Goal: Task Accomplishment & Management: Manage account settings

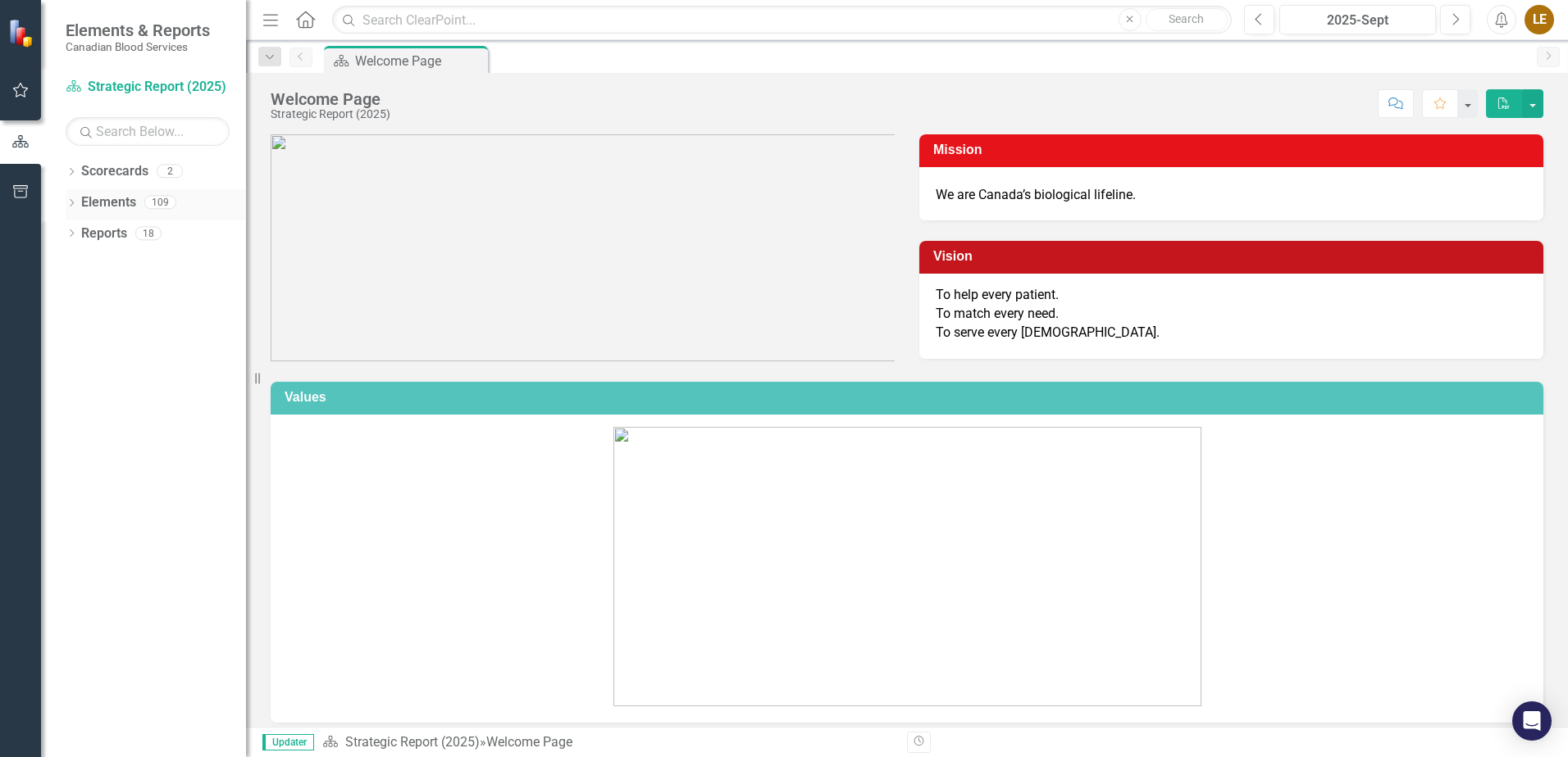
click at [76, 206] on icon "Dropdown" at bounding box center [72, 205] width 11 height 9
click at [83, 327] on icon "Dropdown" at bounding box center [79, 328] width 11 height 9
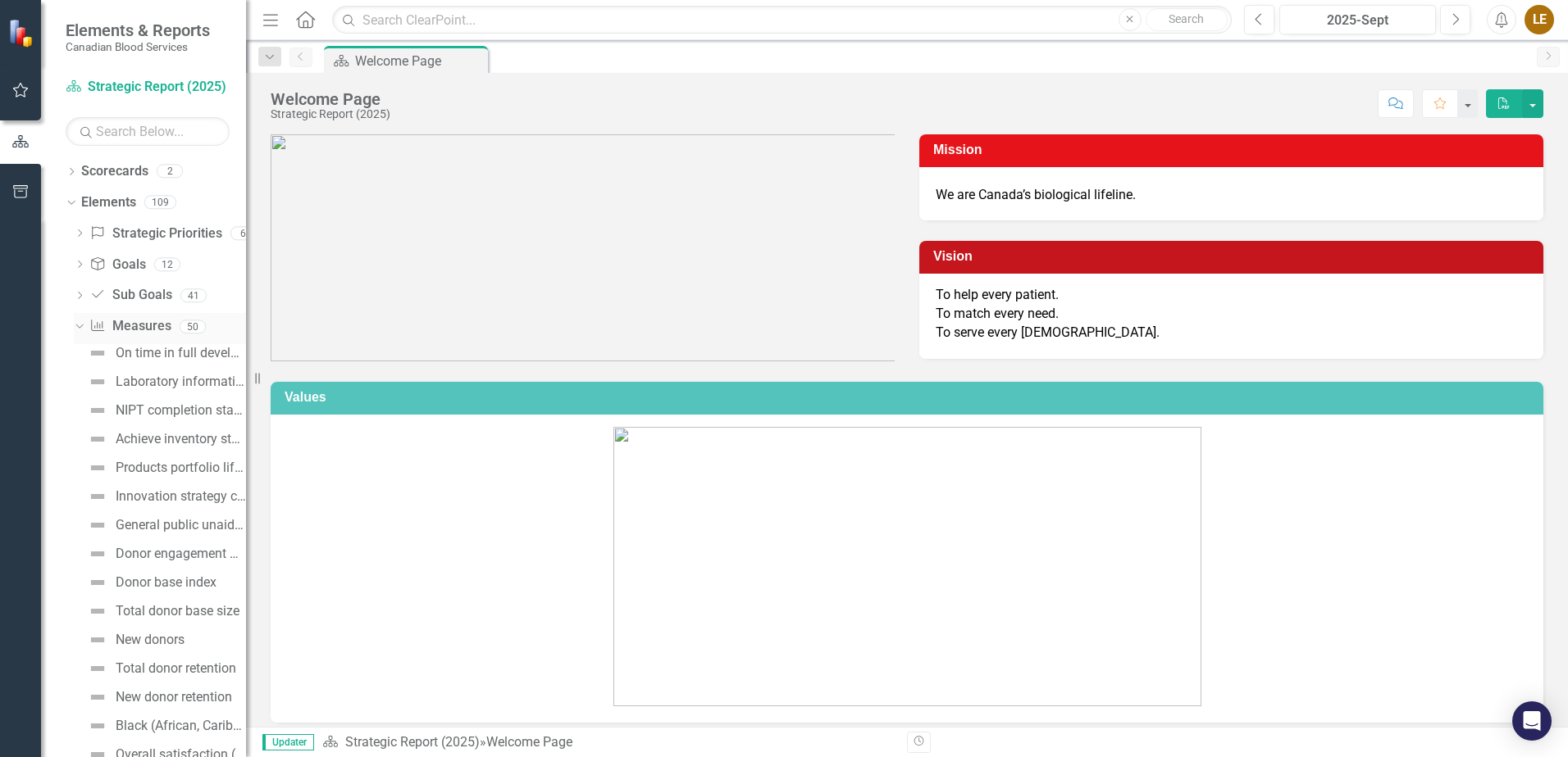
click at [82, 324] on icon "Dropdown" at bounding box center [77, 326] width 9 height 11
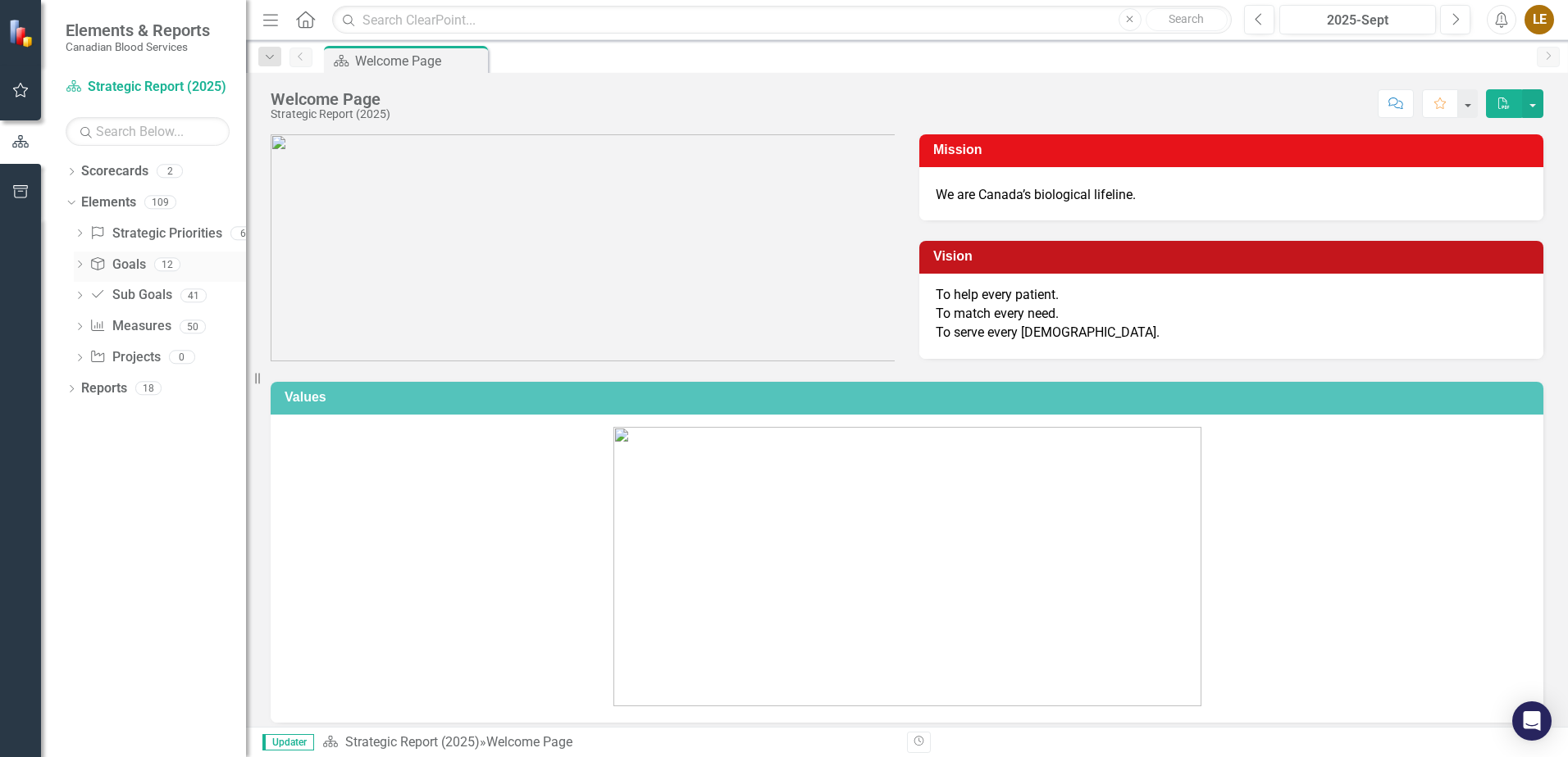
click at [77, 268] on icon "Dropdown" at bounding box center [79, 266] width 11 height 9
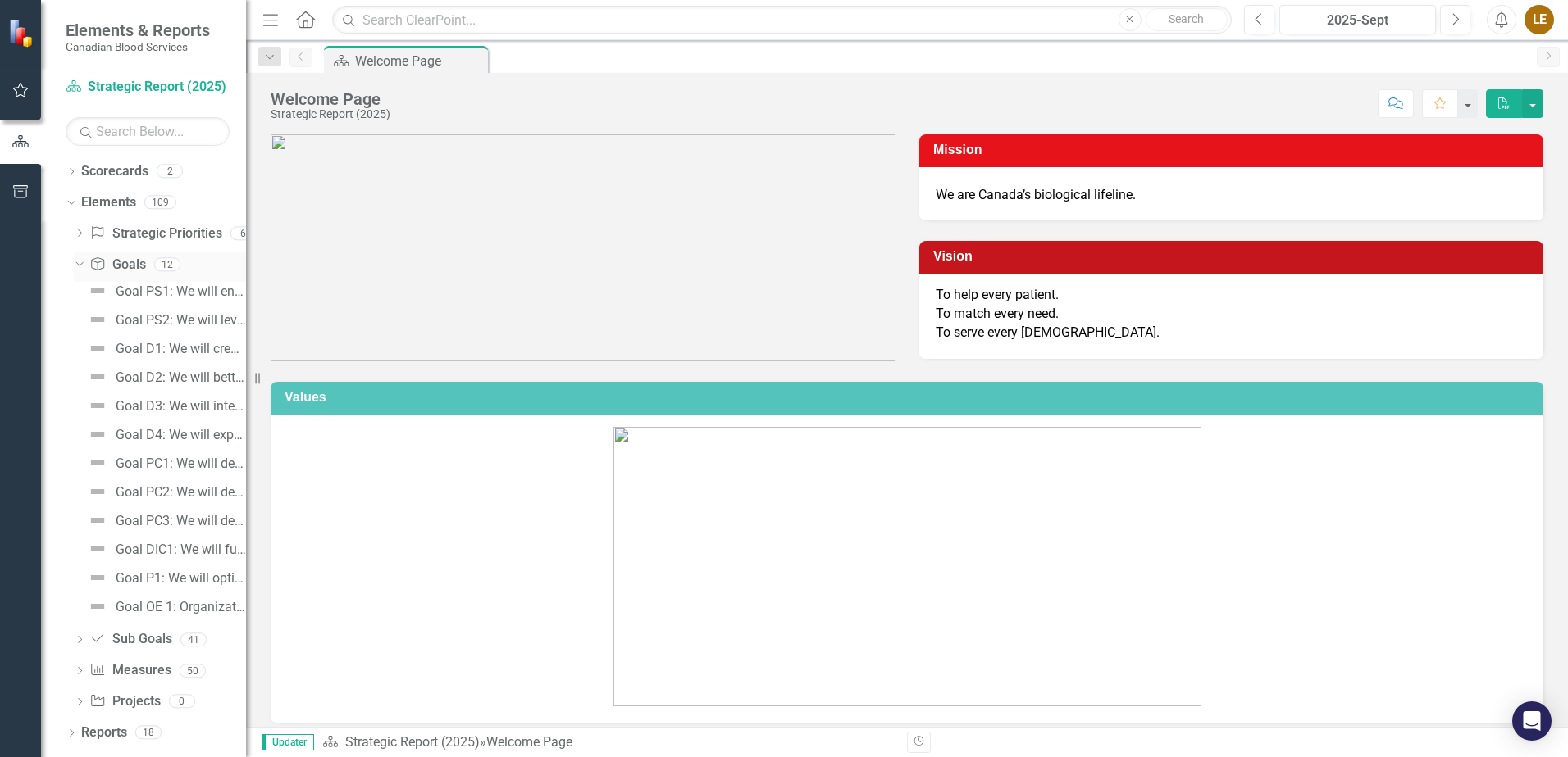
click at [77, 268] on icon "Dropdown" at bounding box center [77, 264] width 9 height 11
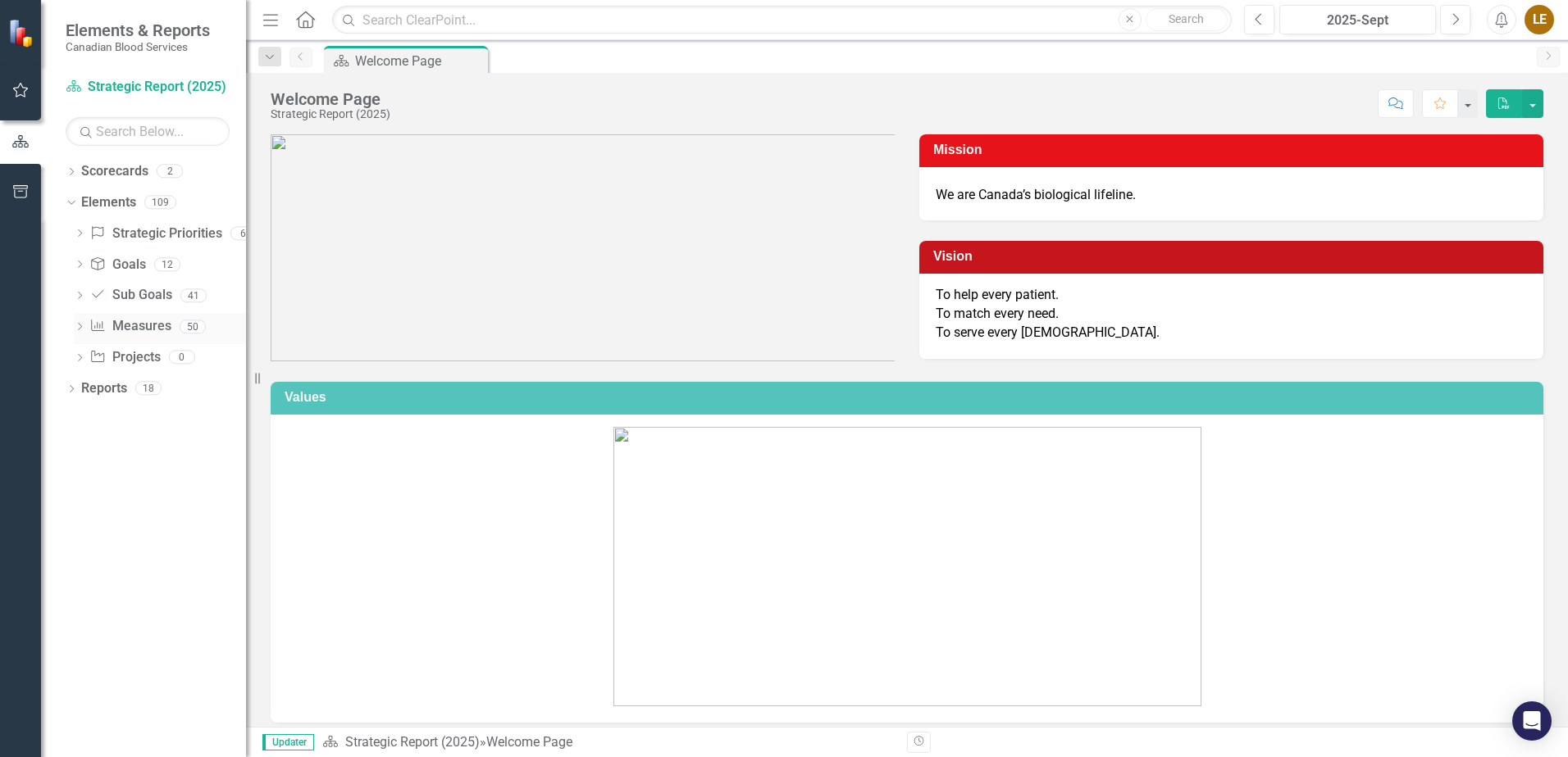
click at [79, 325] on icon "Dropdown" at bounding box center [79, 328] width 11 height 9
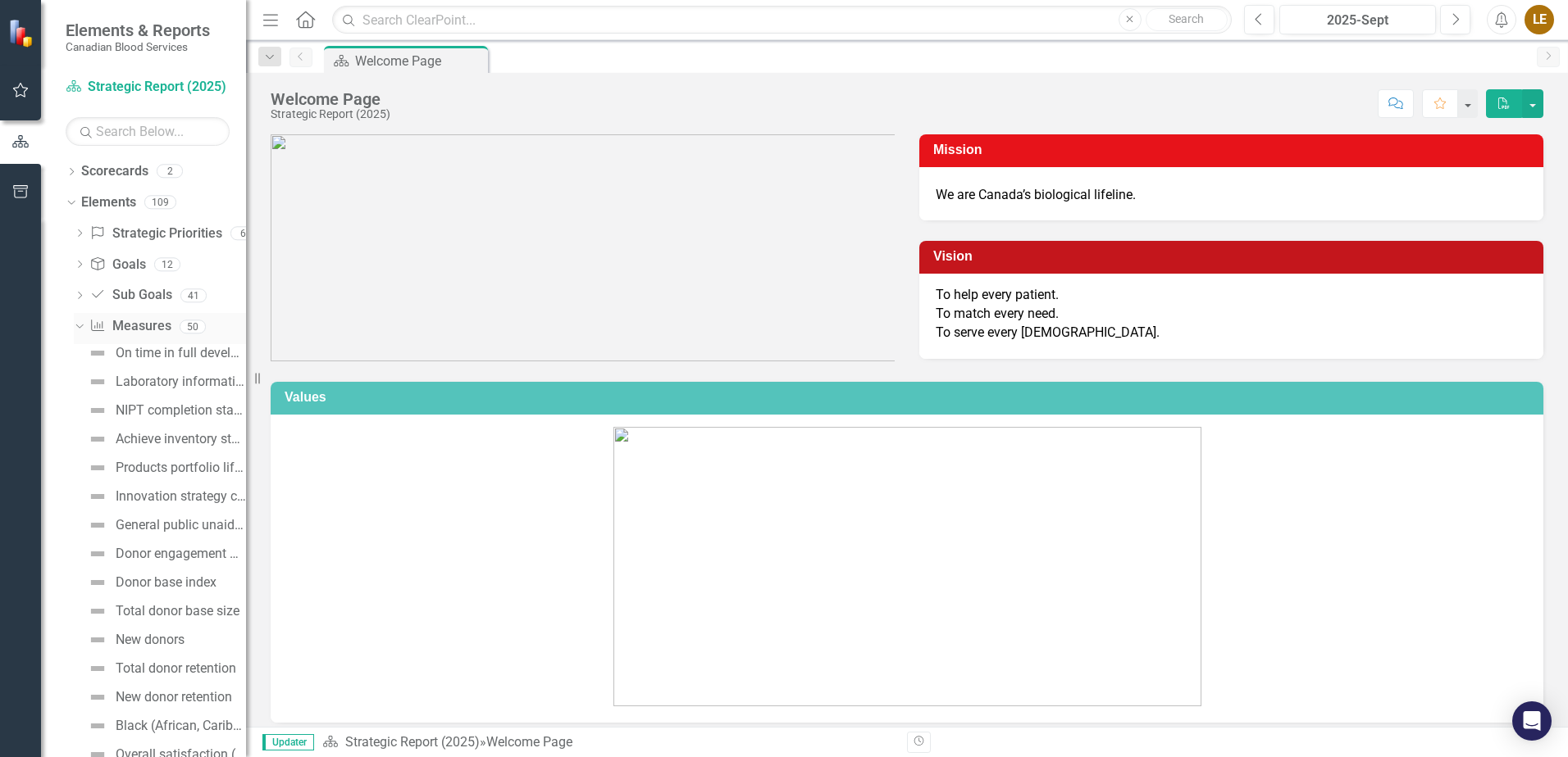
click at [82, 321] on icon "Dropdown" at bounding box center [77, 326] width 9 height 11
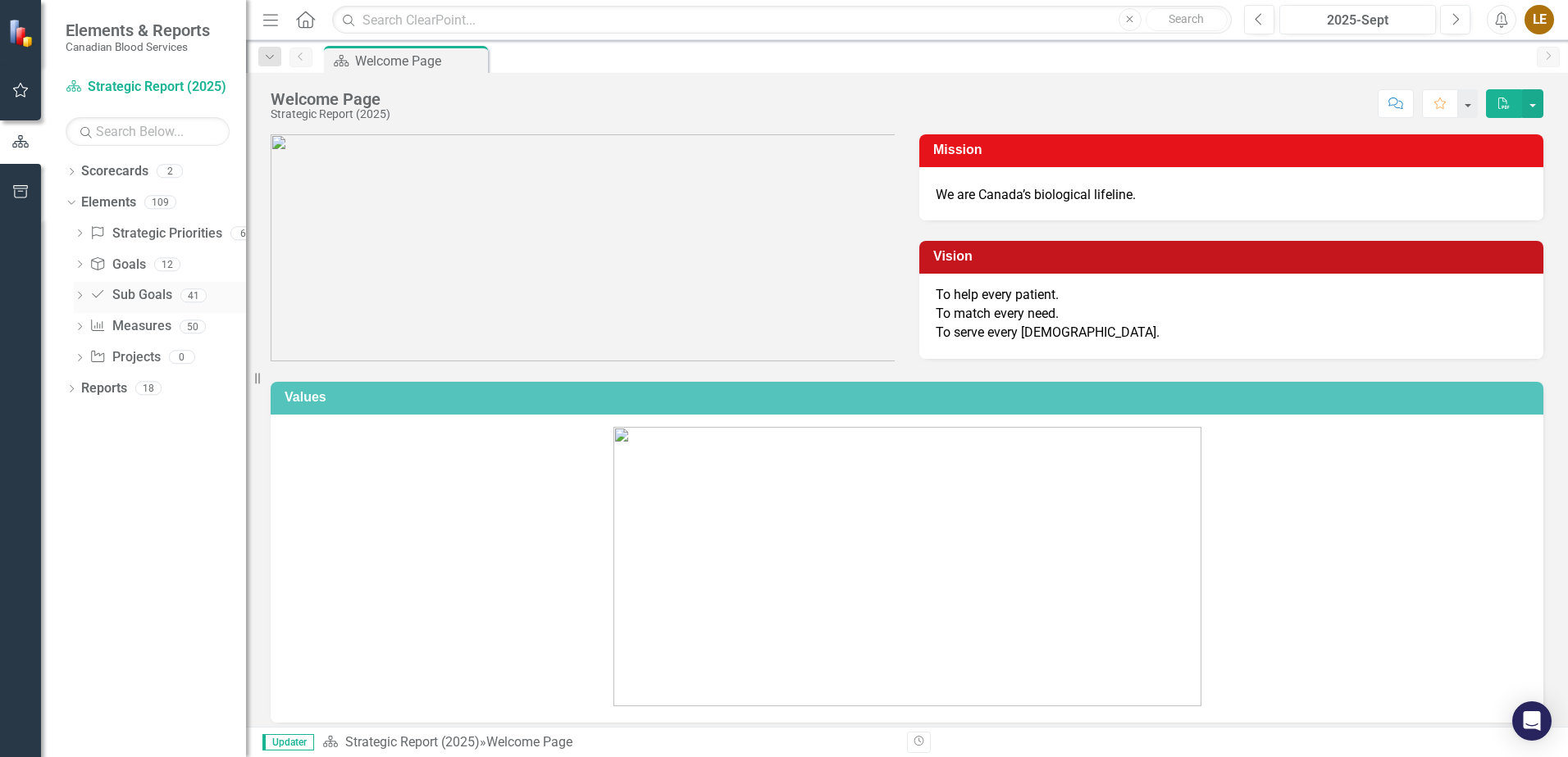
click at [81, 291] on div "Dropdown" at bounding box center [79, 298] width 11 height 14
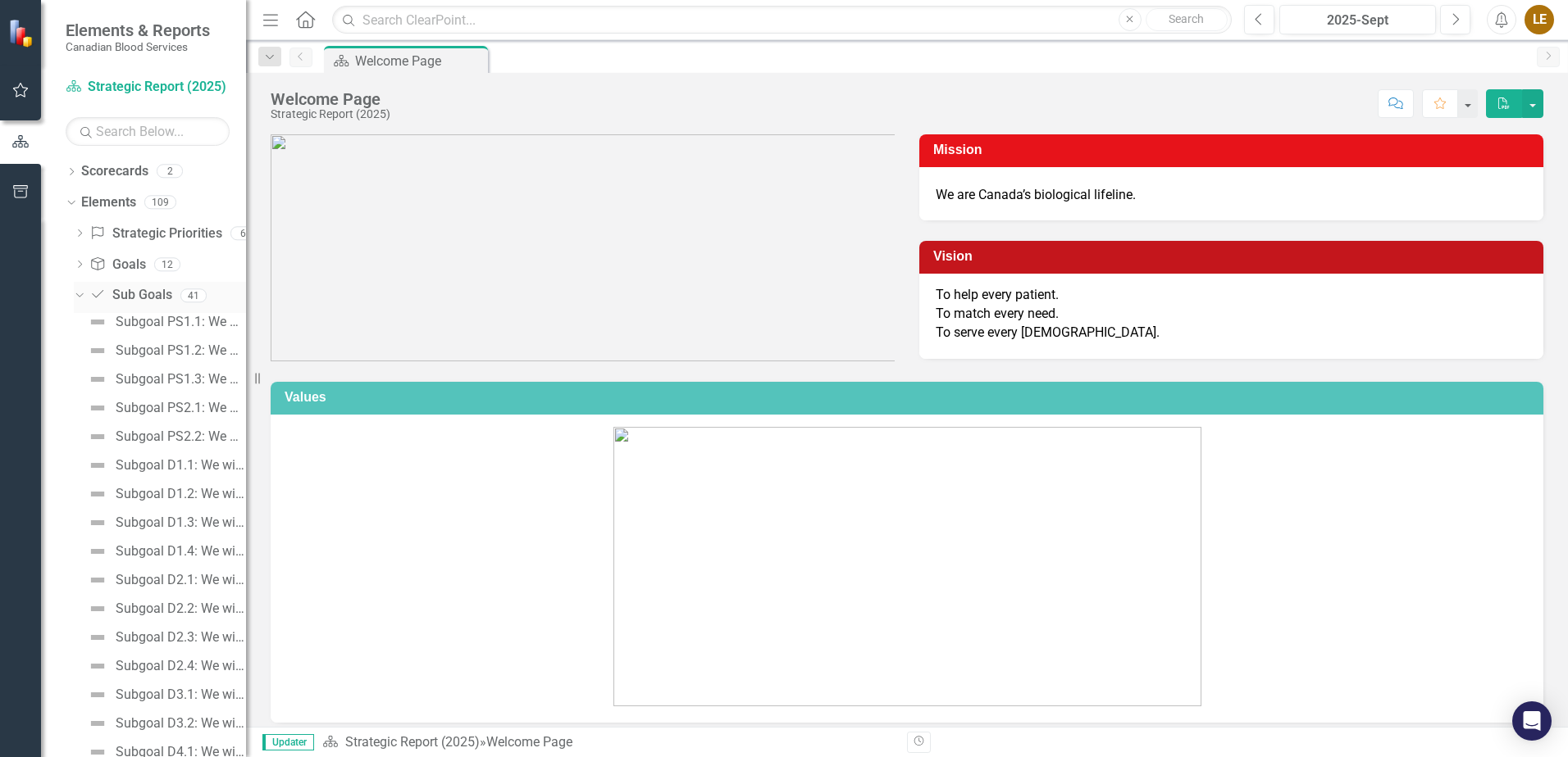
click at [81, 290] on icon "Dropdown" at bounding box center [77, 295] width 9 height 11
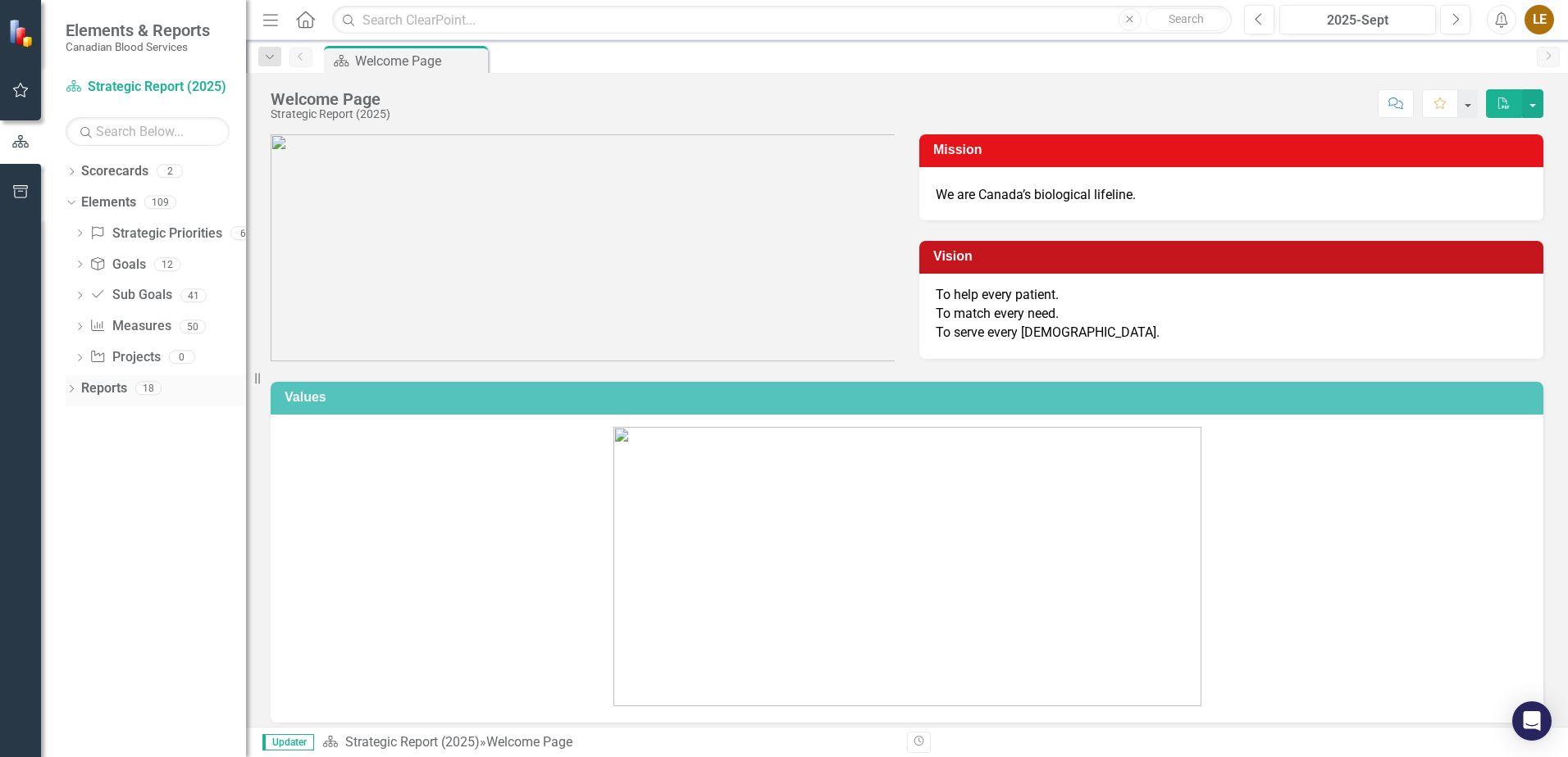
click at [71, 392] on icon "Dropdown" at bounding box center [72, 391] width 11 height 9
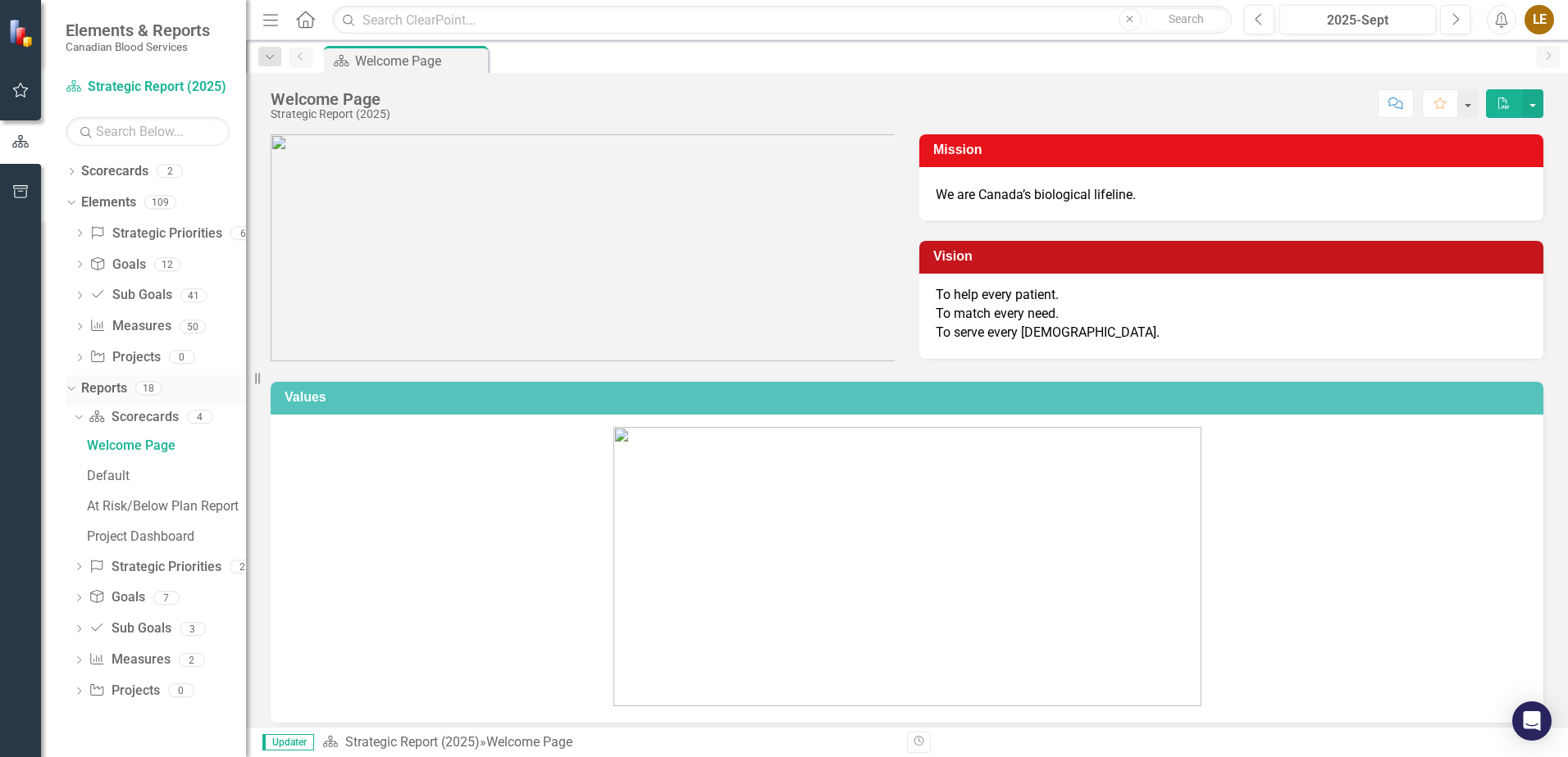
click at [71, 392] on icon "Dropdown" at bounding box center [70, 388] width 9 height 11
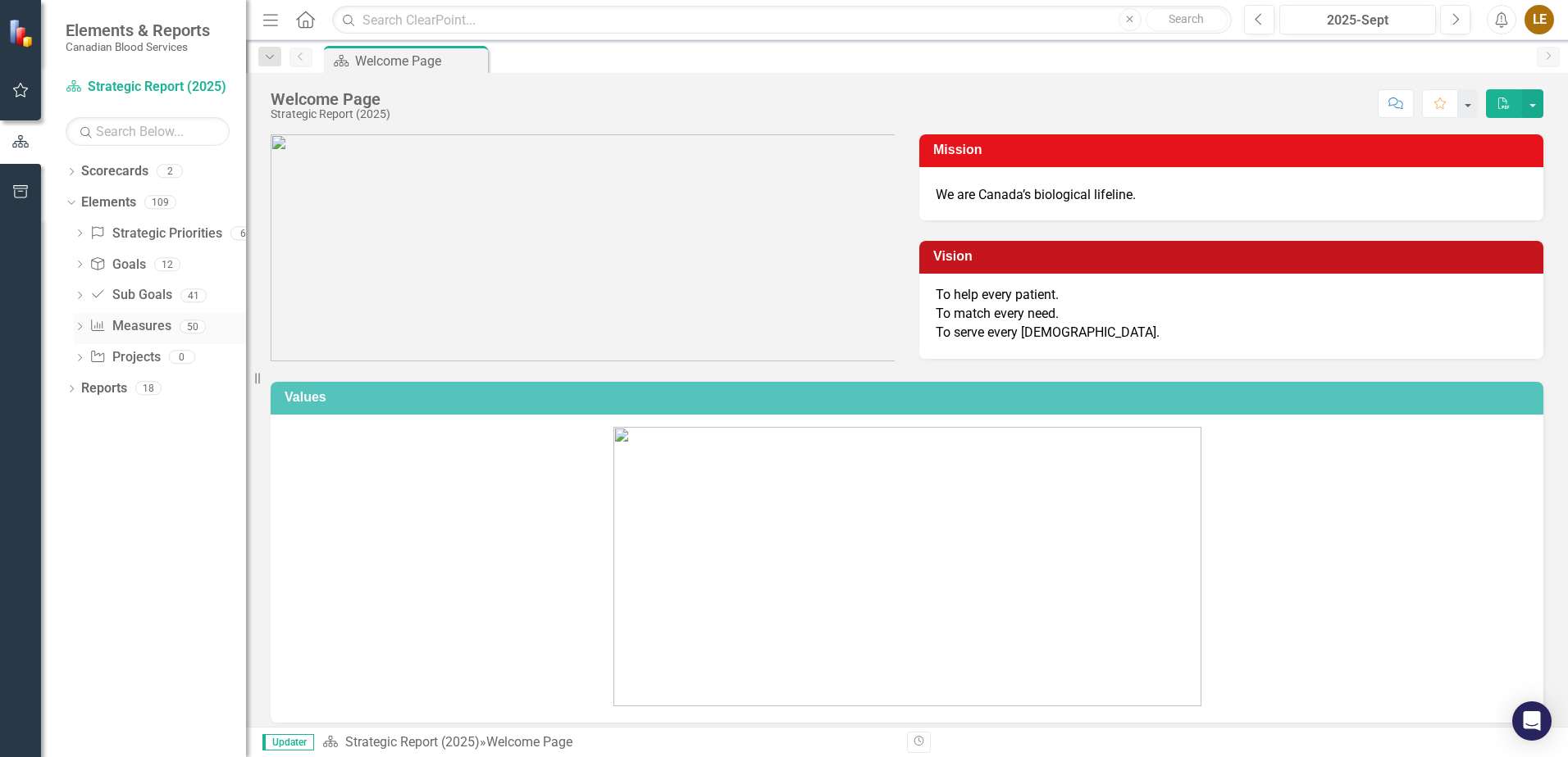
click at [79, 324] on icon "Dropdown" at bounding box center [79, 328] width 11 height 9
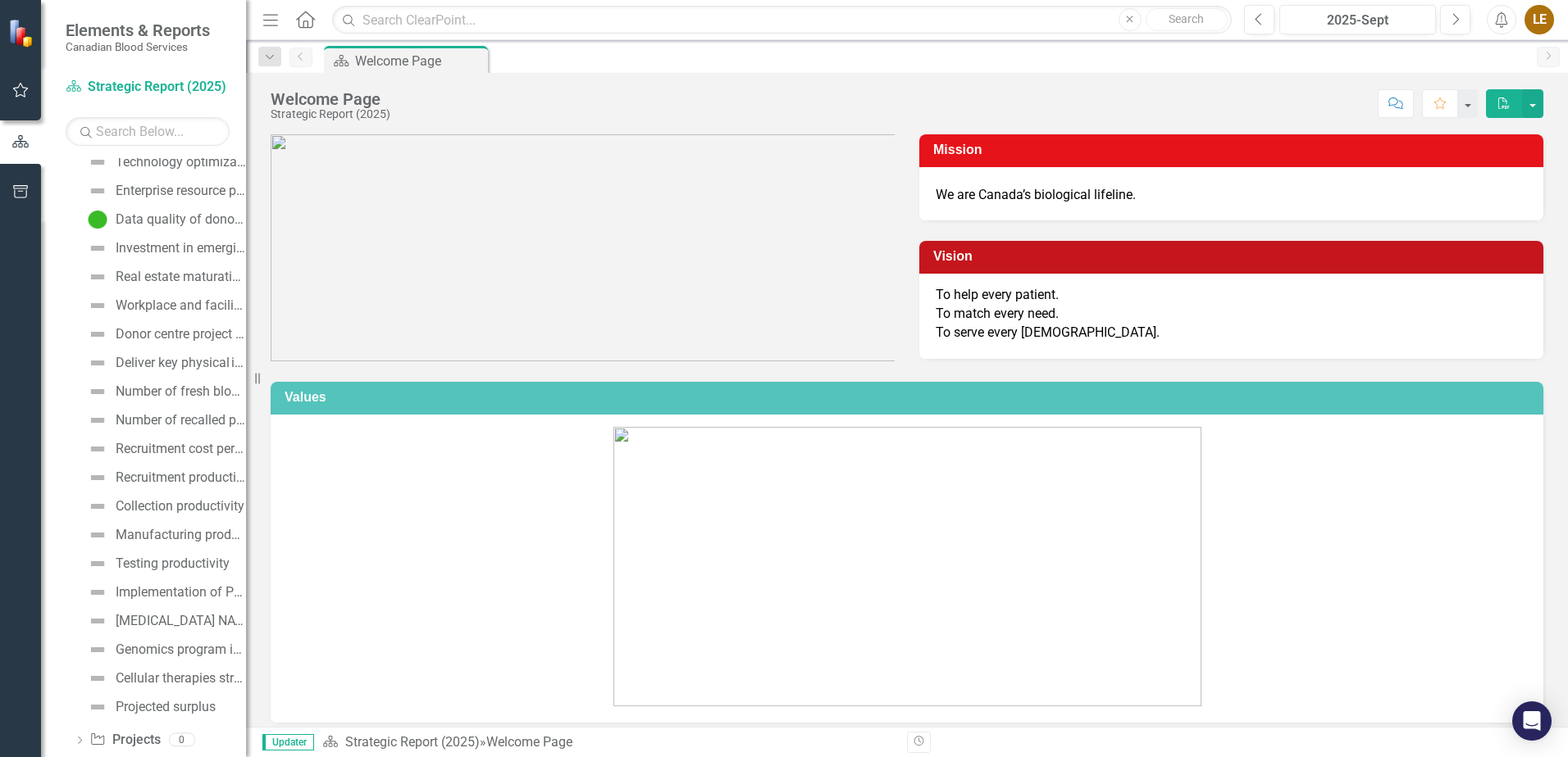
scroll to position [1053, 0]
click at [24, 98] on button "button" at bounding box center [21, 90] width 37 height 34
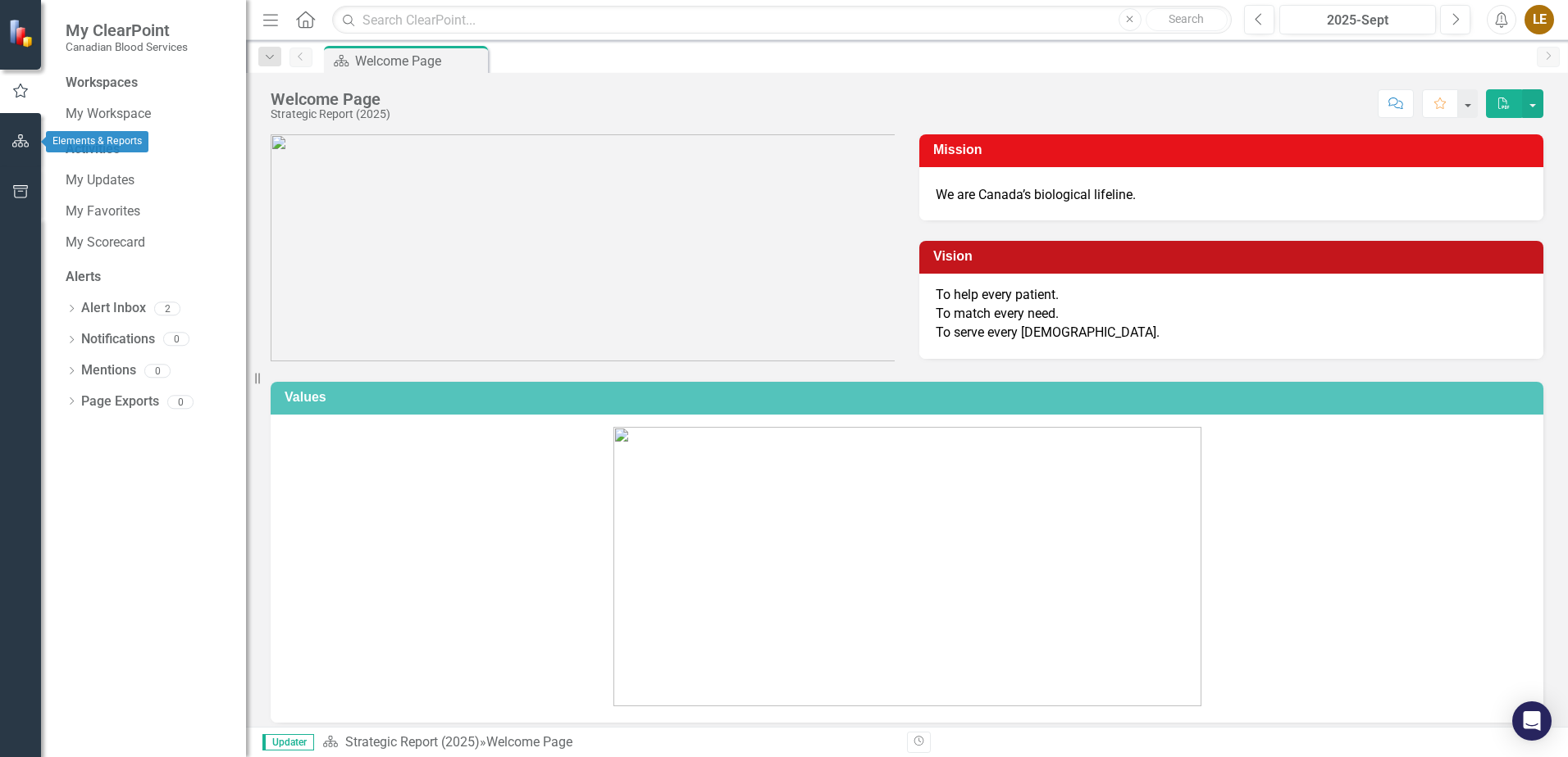
click at [21, 141] on icon "button" at bounding box center [20, 141] width 18 height 13
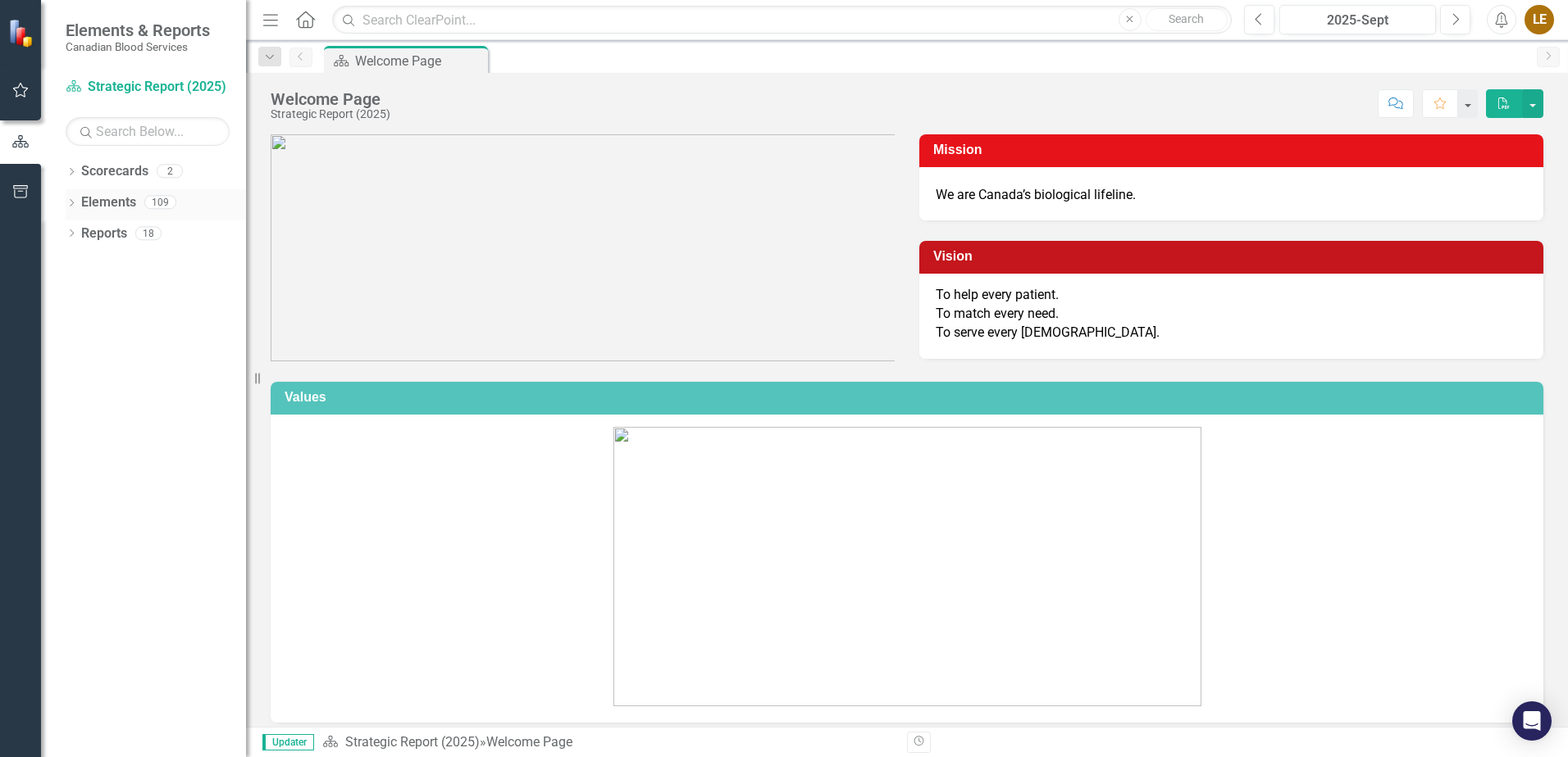
click at [72, 204] on icon "Dropdown" at bounding box center [72, 205] width 11 height 9
click at [80, 328] on icon at bounding box center [80, 326] width 4 height 7
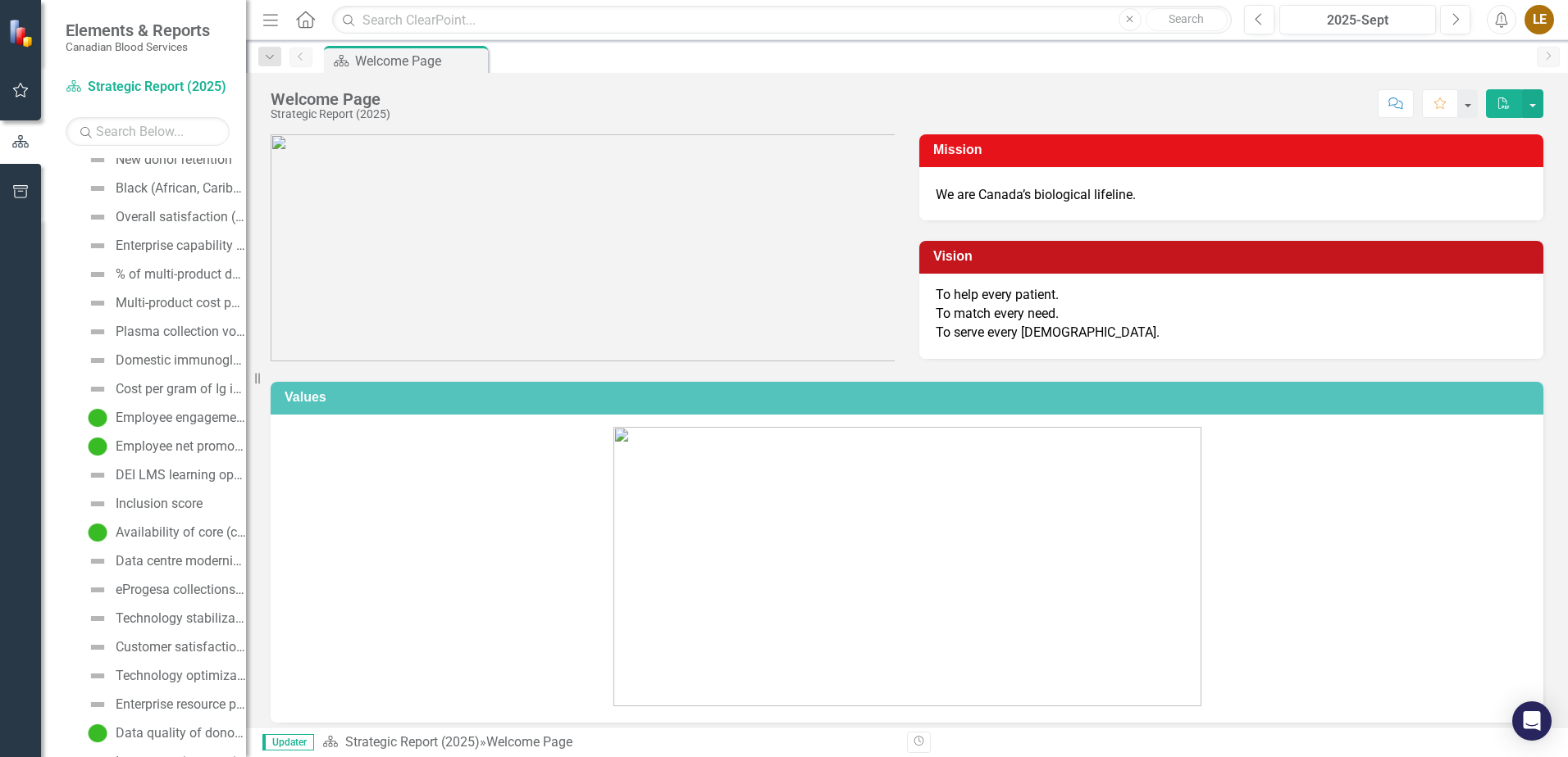
scroll to position [548, 0]
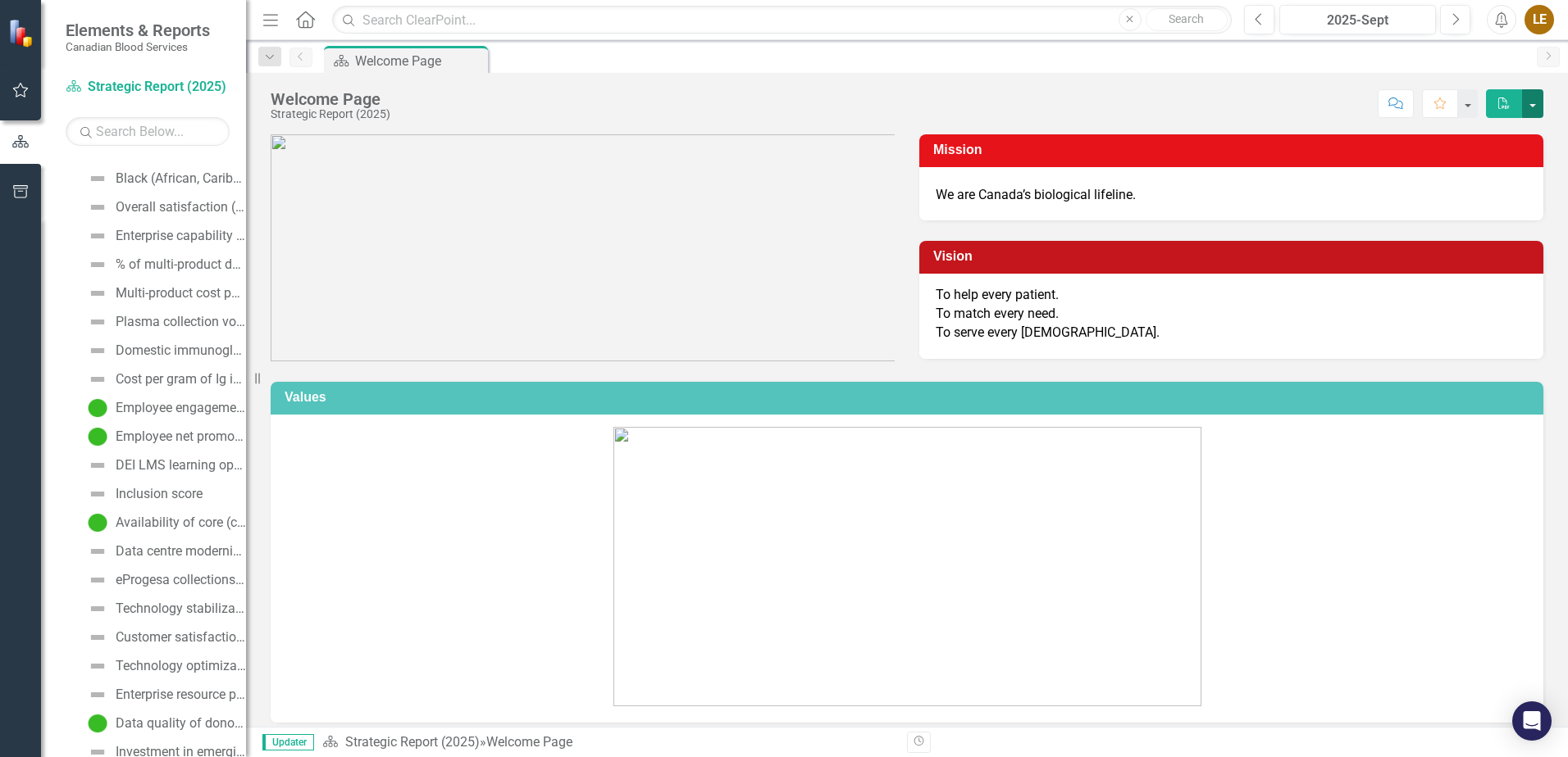
click at [1527, 100] on button "button" at bounding box center [1533, 103] width 21 height 29
click at [1305, 109] on div "Score: N/A 2025-Sept Completed Comment Favorite PDF" at bounding box center [971, 103] width 1145 height 28
click at [1456, 30] on button "Next" at bounding box center [1454, 20] width 31 height 30
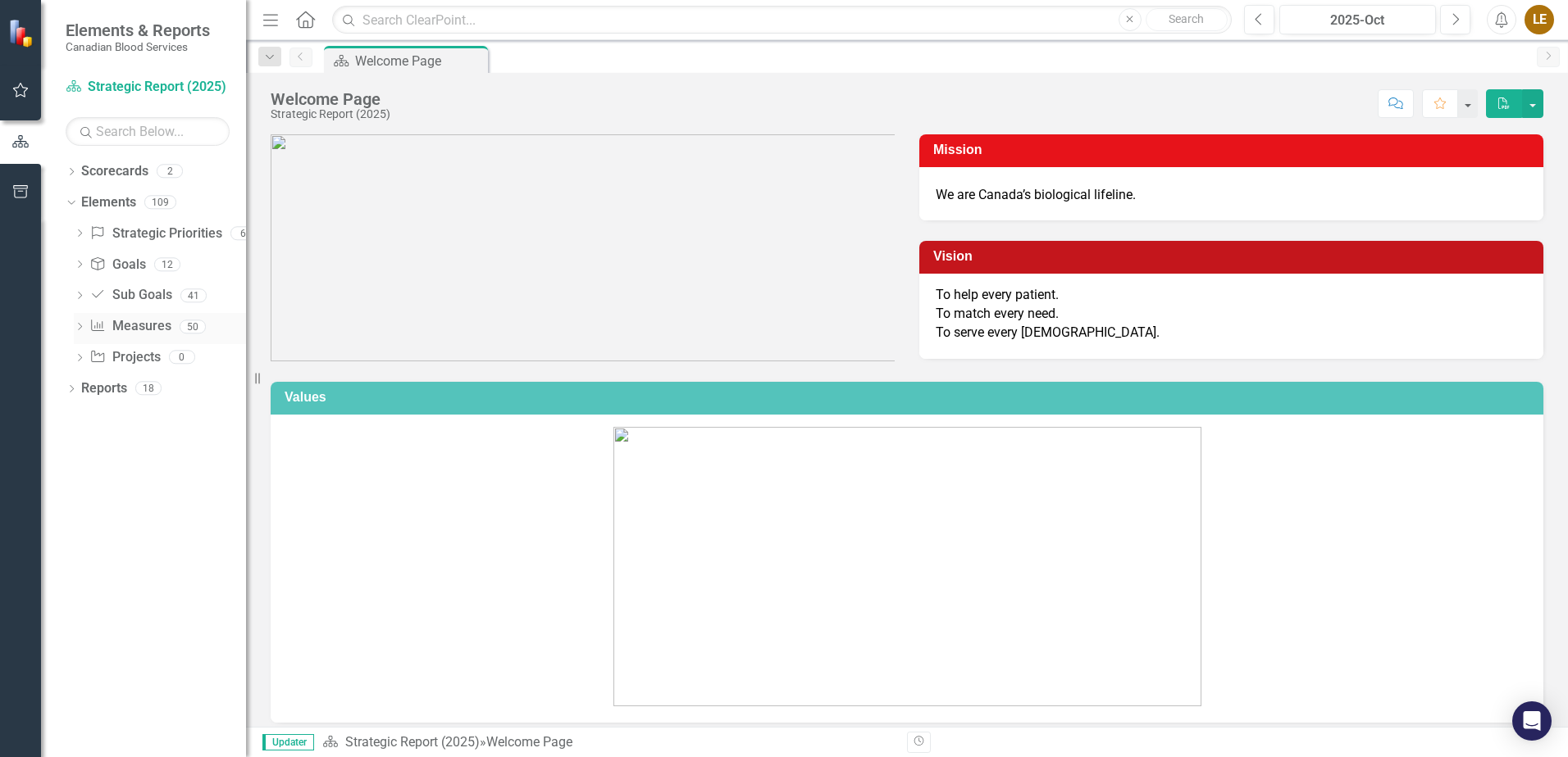
click at [80, 328] on icon "Dropdown" at bounding box center [79, 328] width 11 height 9
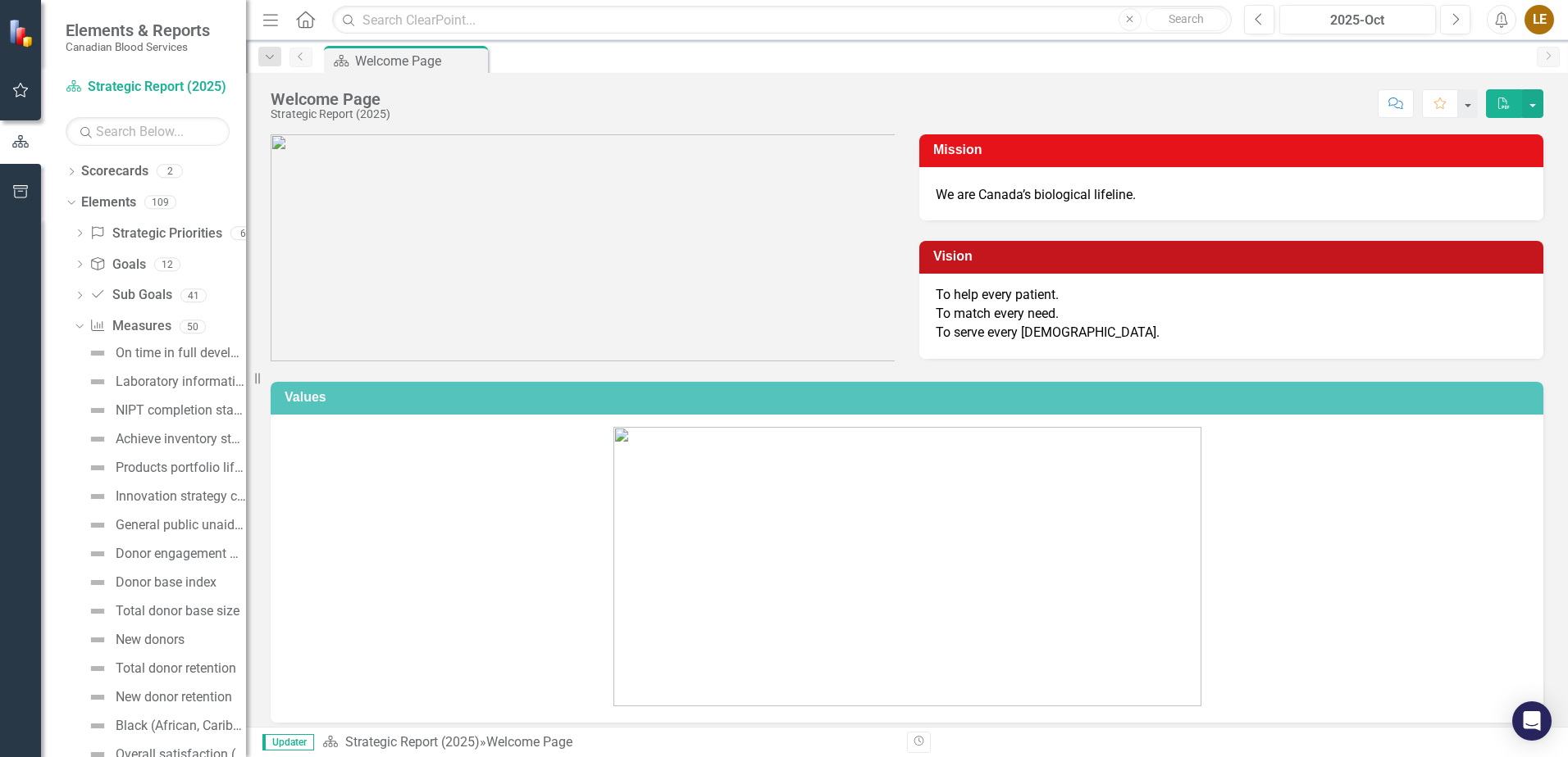
click at [305, 60] on icon "Previous" at bounding box center [301, 57] width 13 height 10
click at [198, 85] on link "Scorecard Strategic Report (2025)" at bounding box center [148, 87] width 164 height 19
click at [22, 97] on icon "button" at bounding box center [20, 90] width 18 height 13
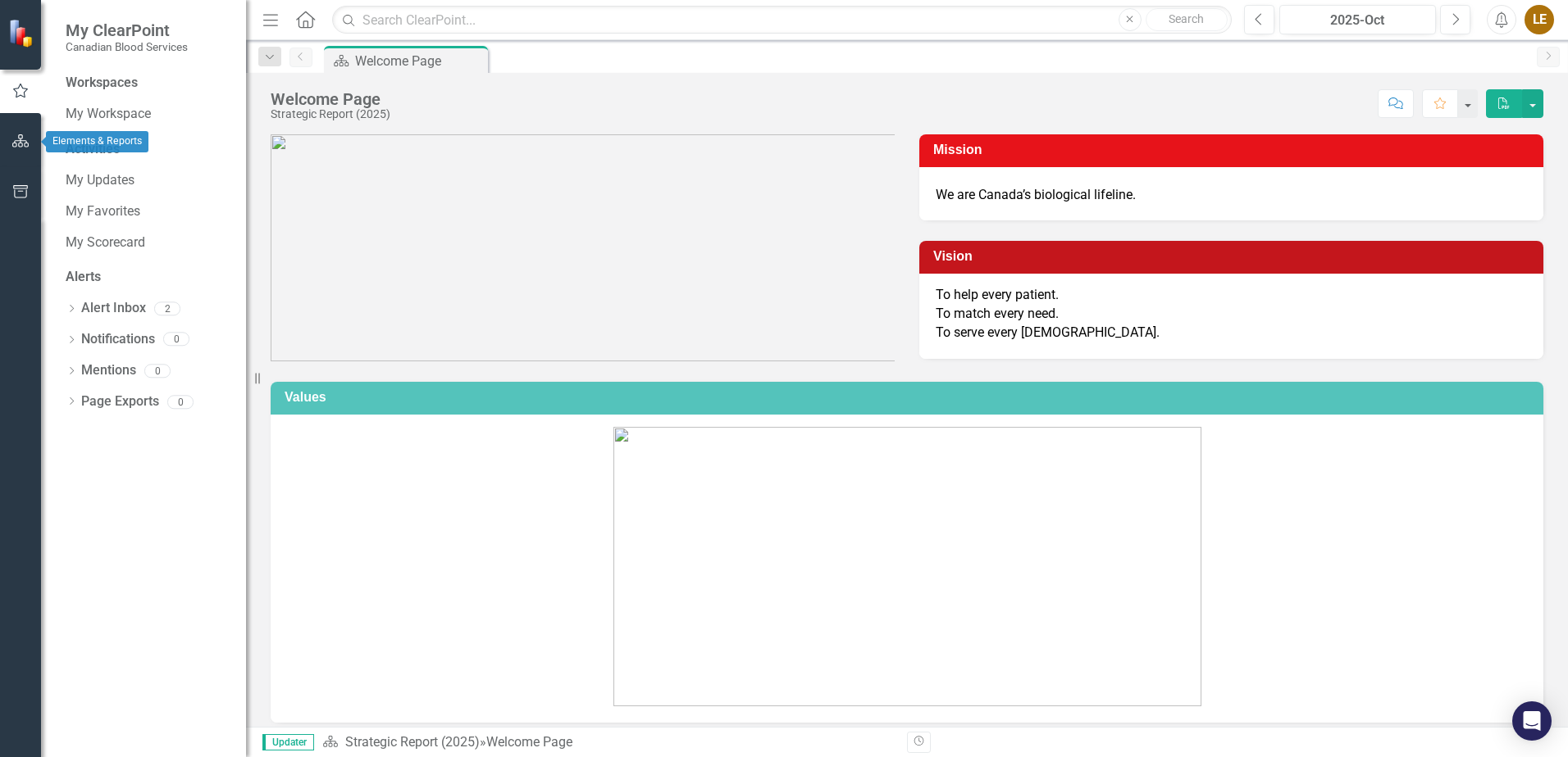
click at [24, 134] on button "button" at bounding box center [21, 141] width 37 height 34
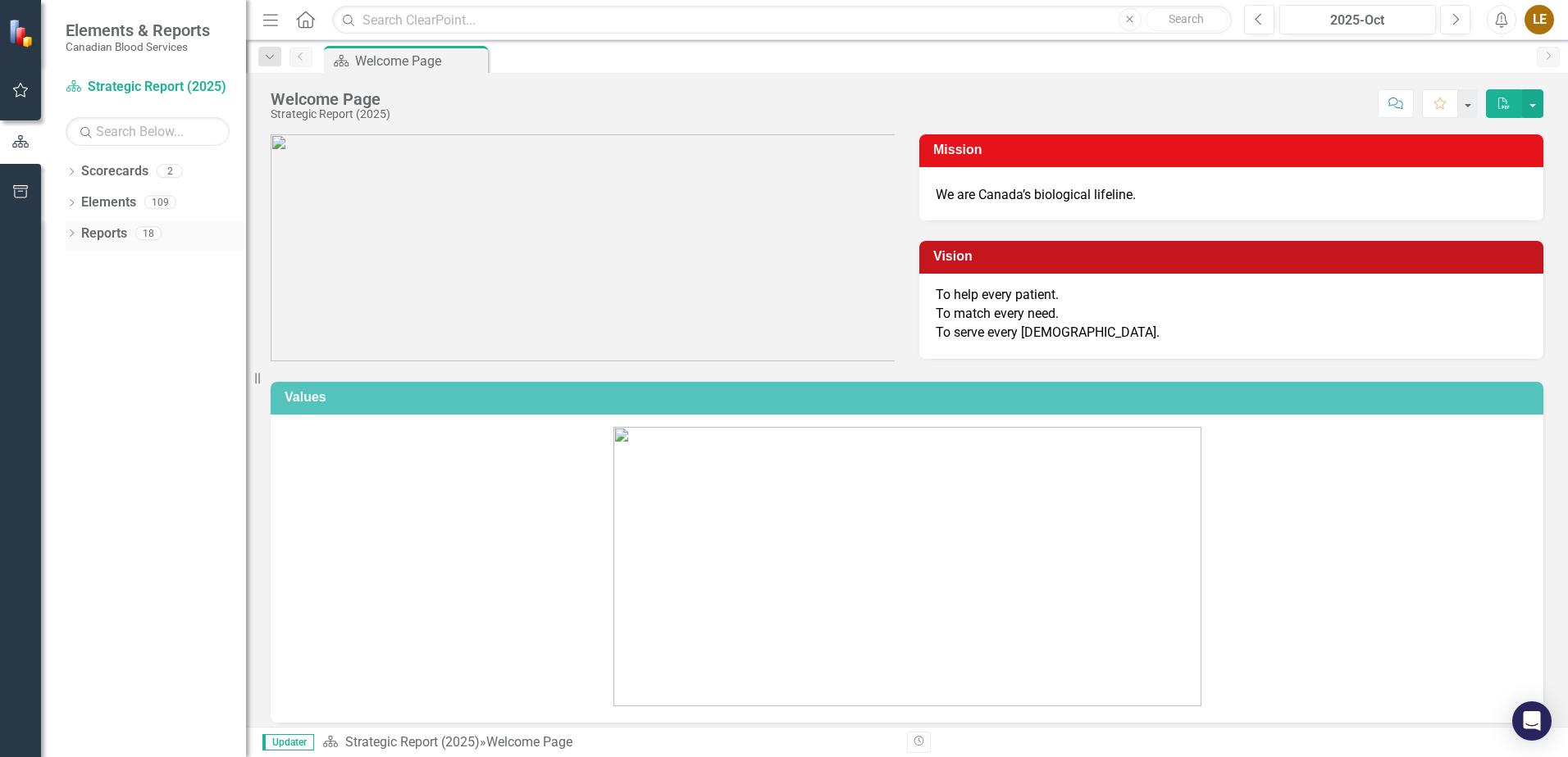
click at [75, 234] on icon "Dropdown" at bounding box center [72, 235] width 11 height 9
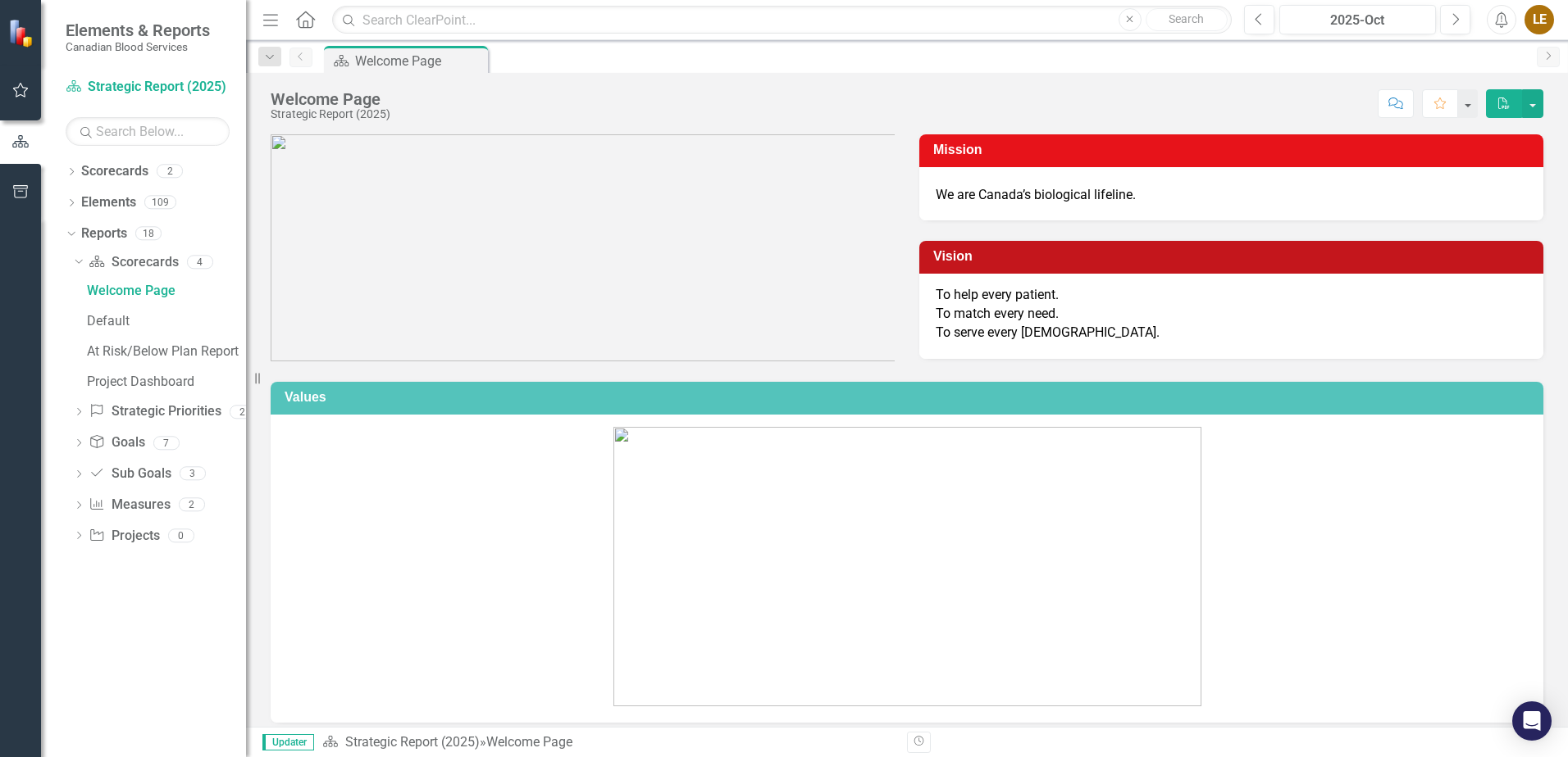
click at [1548, 59] on icon "Next" at bounding box center [1548, 56] width 13 height 10
click at [1552, 54] on icon "Next" at bounding box center [1548, 56] width 13 height 10
click at [84, 538] on icon "Dropdown" at bounding box center [78, 538] width 11 height 9
click at [87, 391] on div "Dropdown Measure Measures 2" at bounding box center [159, 388] width 173 height 31
click at [397, 72] on div "Scorecard Welcome Page Pin" at bounding box center [406, 59] width 164 height 27
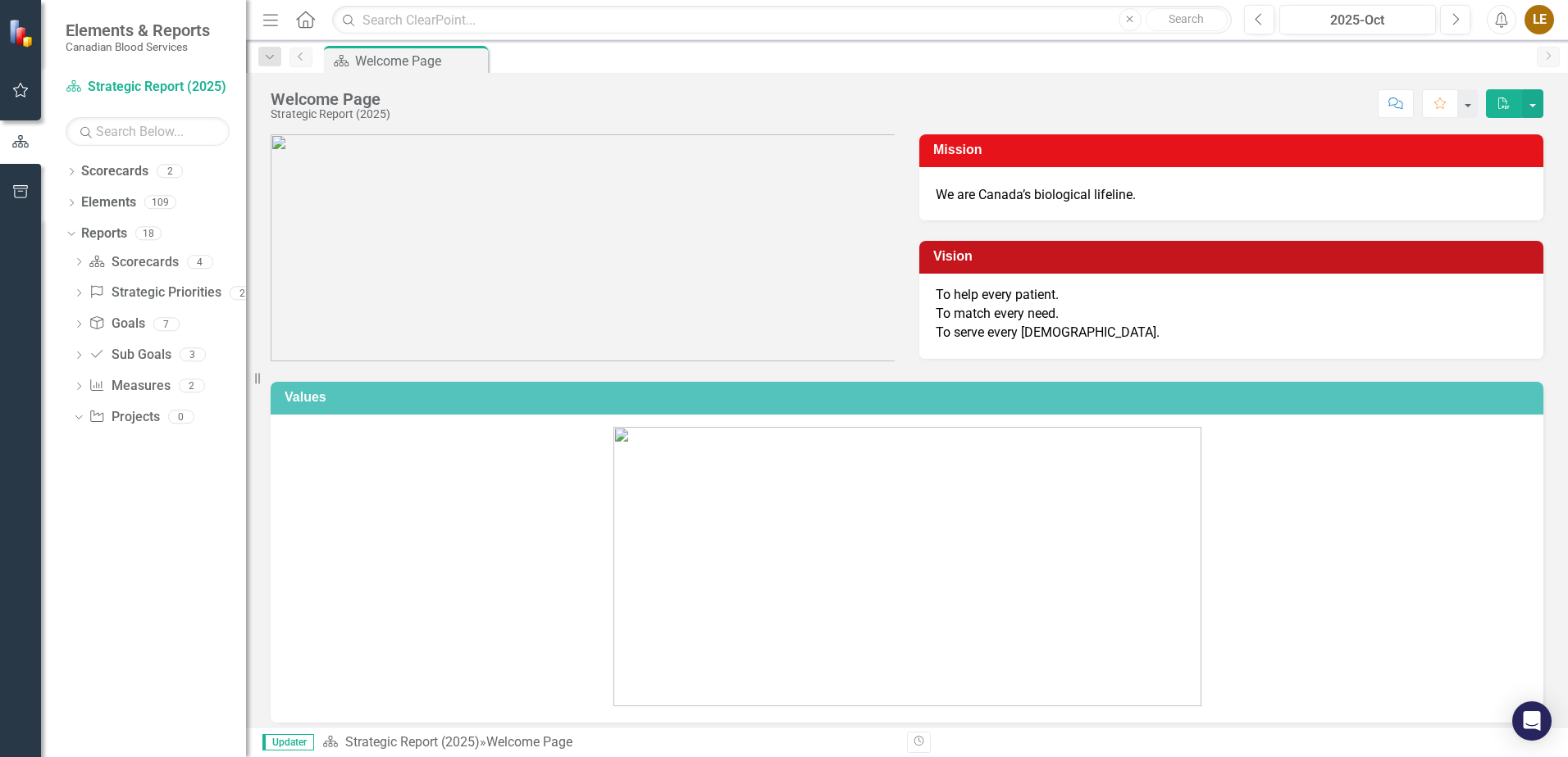
click at [297, 53] on icon "Previous" at bounding box center [301, 57] width 13 height 10
click at [267, 60] on icon "Dropdown" at bounding box center [270, 58] width 15 height 11
click at [328, 94] on input "text" at bounding box center [391, 93] width 248 height 29
type input "operational"
click at [74, 258] on div "Dropdown" at bounding box center [78, 264] width 11 height 14
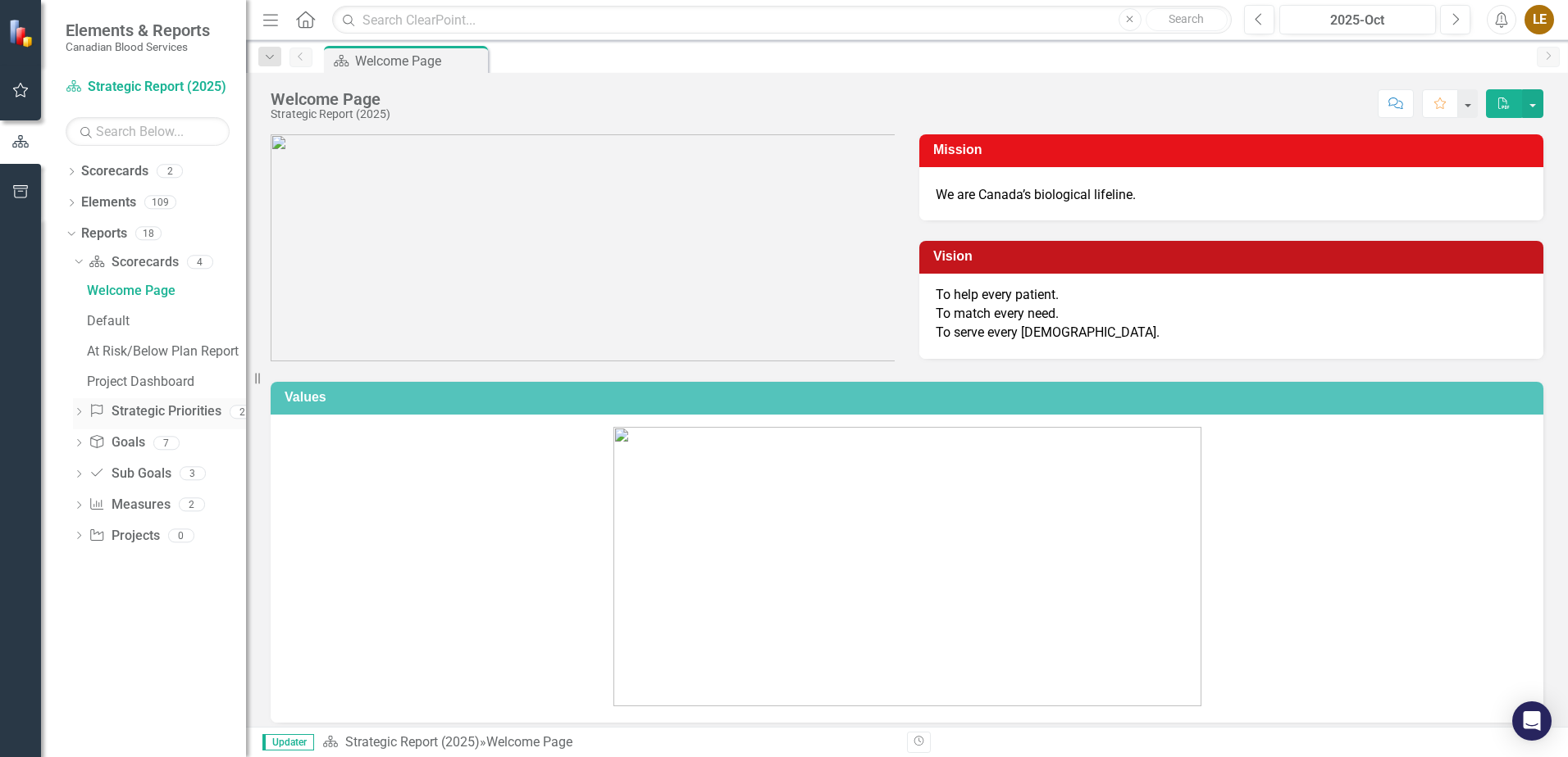
click at [85, 412] on icon "Dropdown" at bounding box center [78, 414] width 11 height 9
click at [79, 379] on icon "Dropdown" at bounding box center [78, 384] width 11 height 9
click at [77, 564] on icon "Dropdown" at bounding box center [78, 567] width 11 height 9
click at [77, 473] on icon "Dropdown" at bounding box center [78, 477] width 11 height 9
click at [79, 475] on icon "Dropdown" at bounding box center [78, 477] width 11 height 9
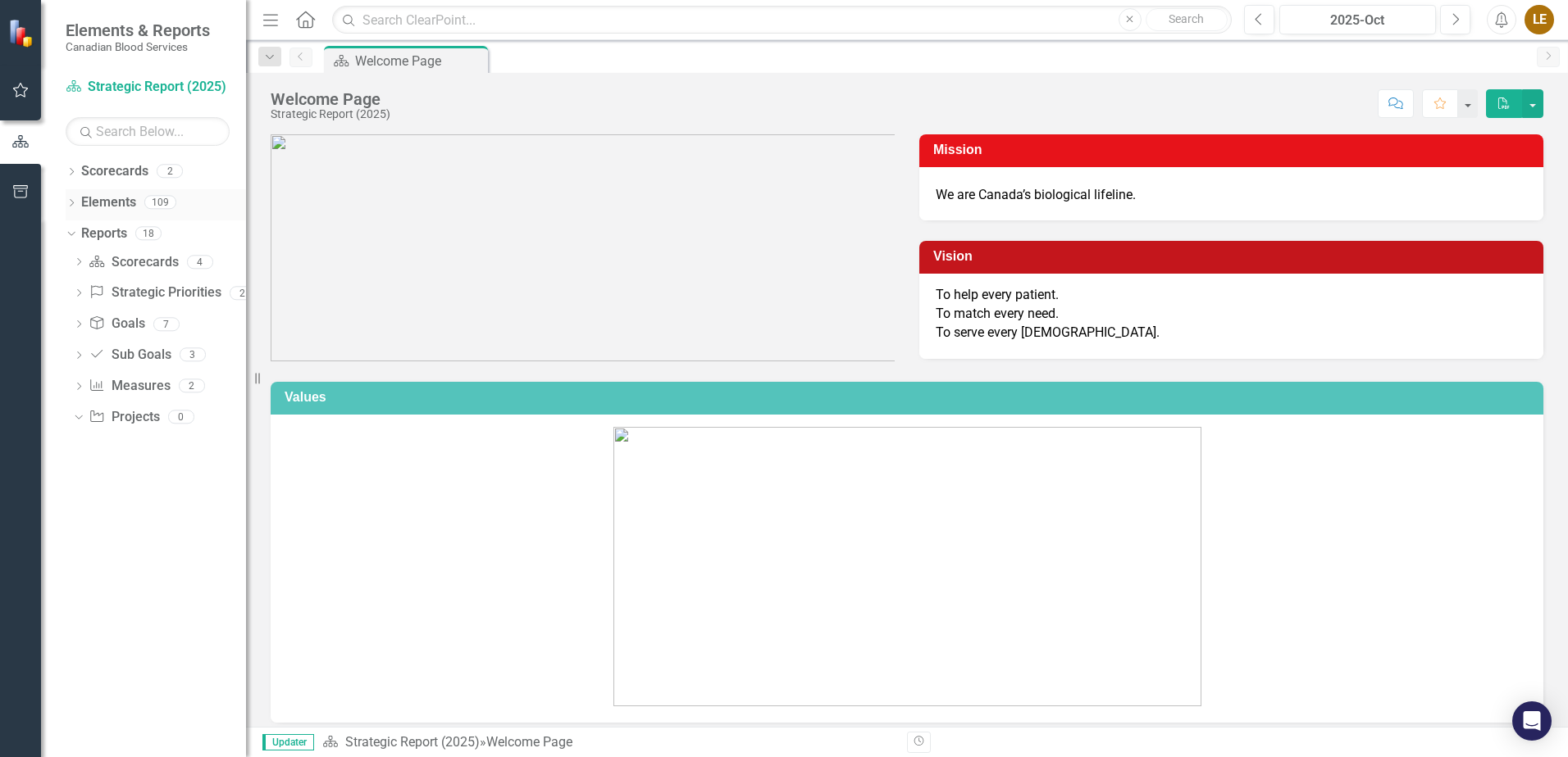
click at [71, 204] on icon "Dropdown" at bounding box center [72, 205] width 11 height 9
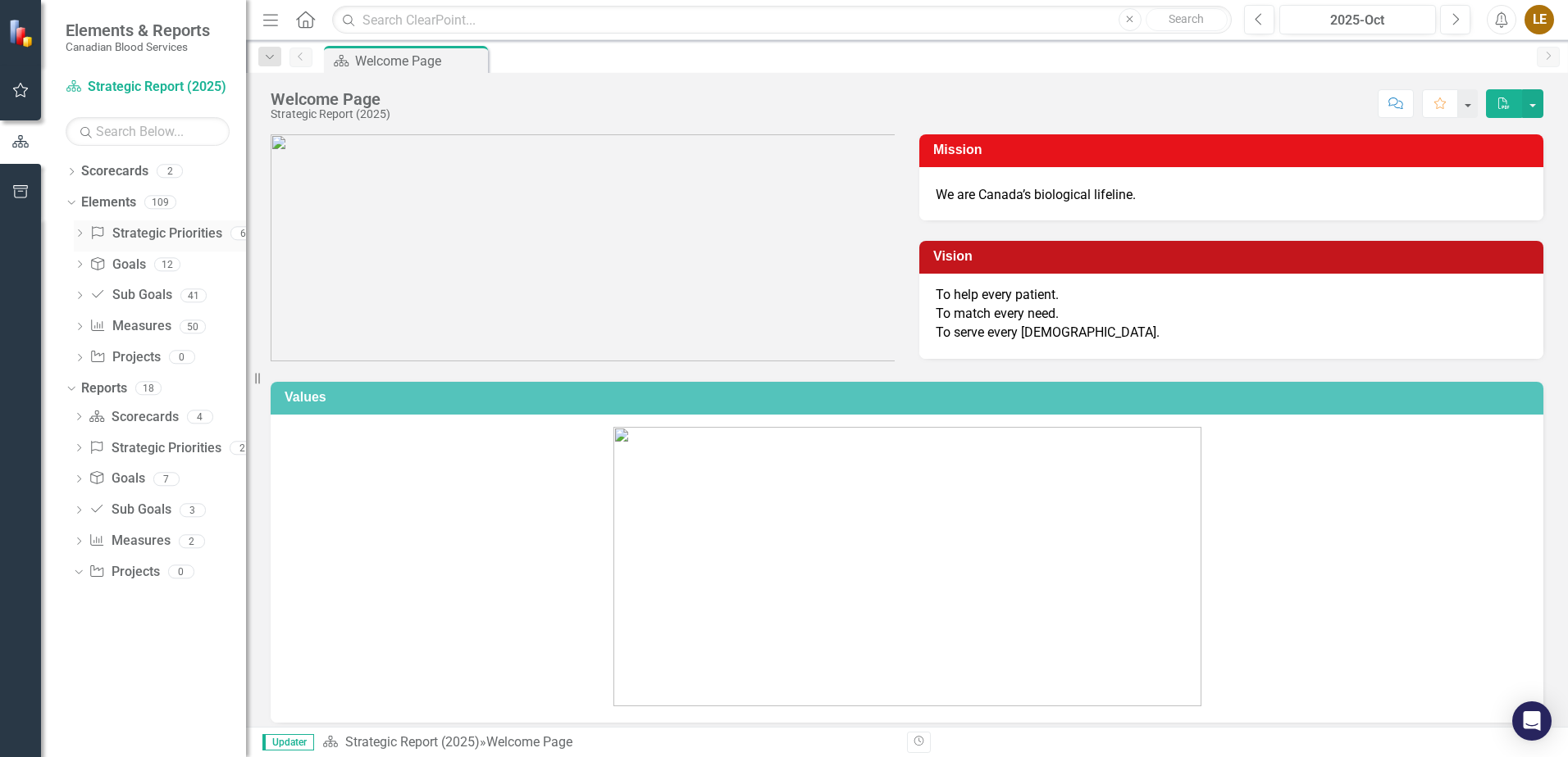
click at [80, 231] on icon "Dropdown" at bounding box center [79, 235] width 11 height 9
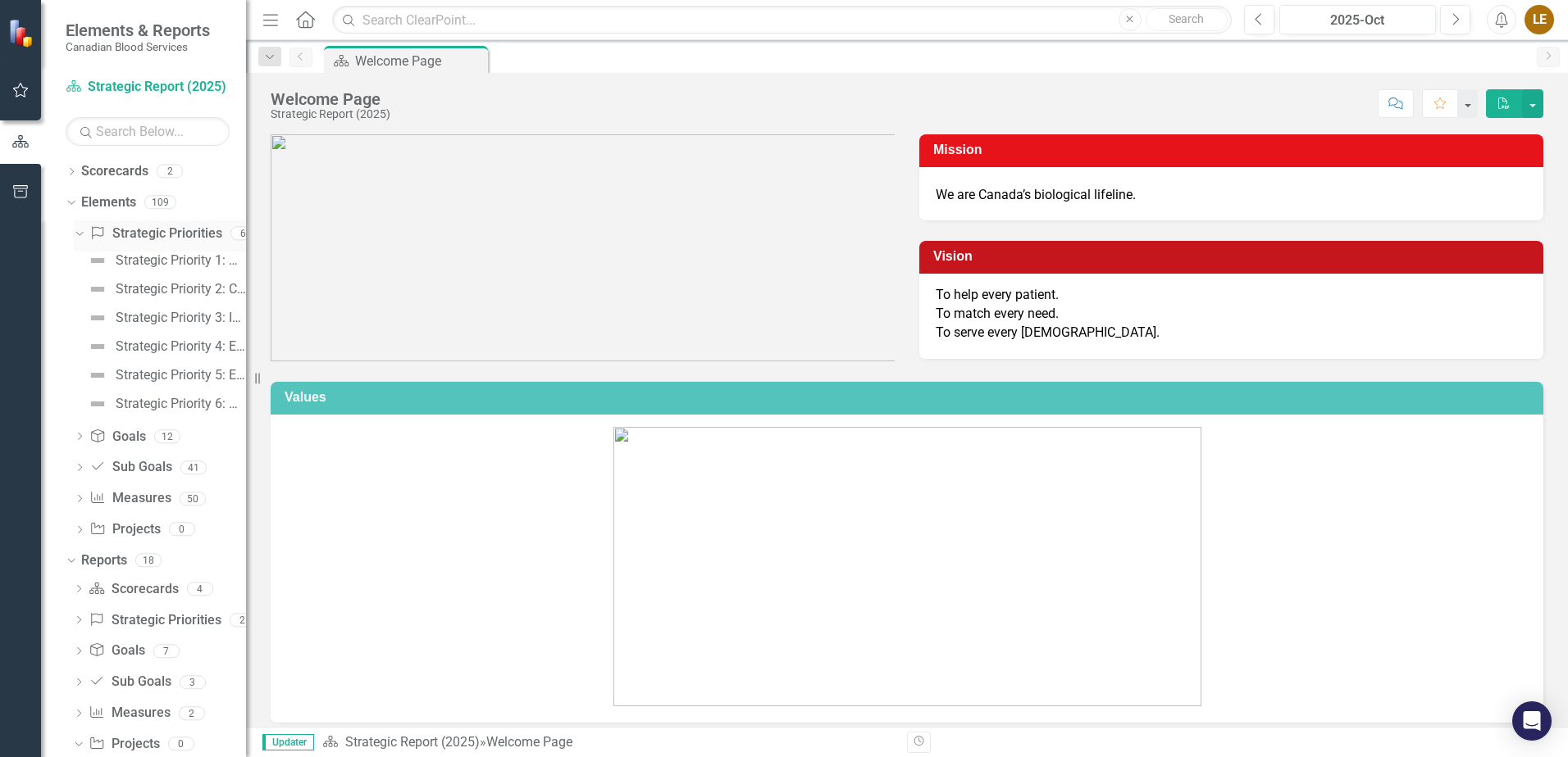
click at [80, 231] on icon "Dropdown" at bounding box center [77, 232] width 9 height 11
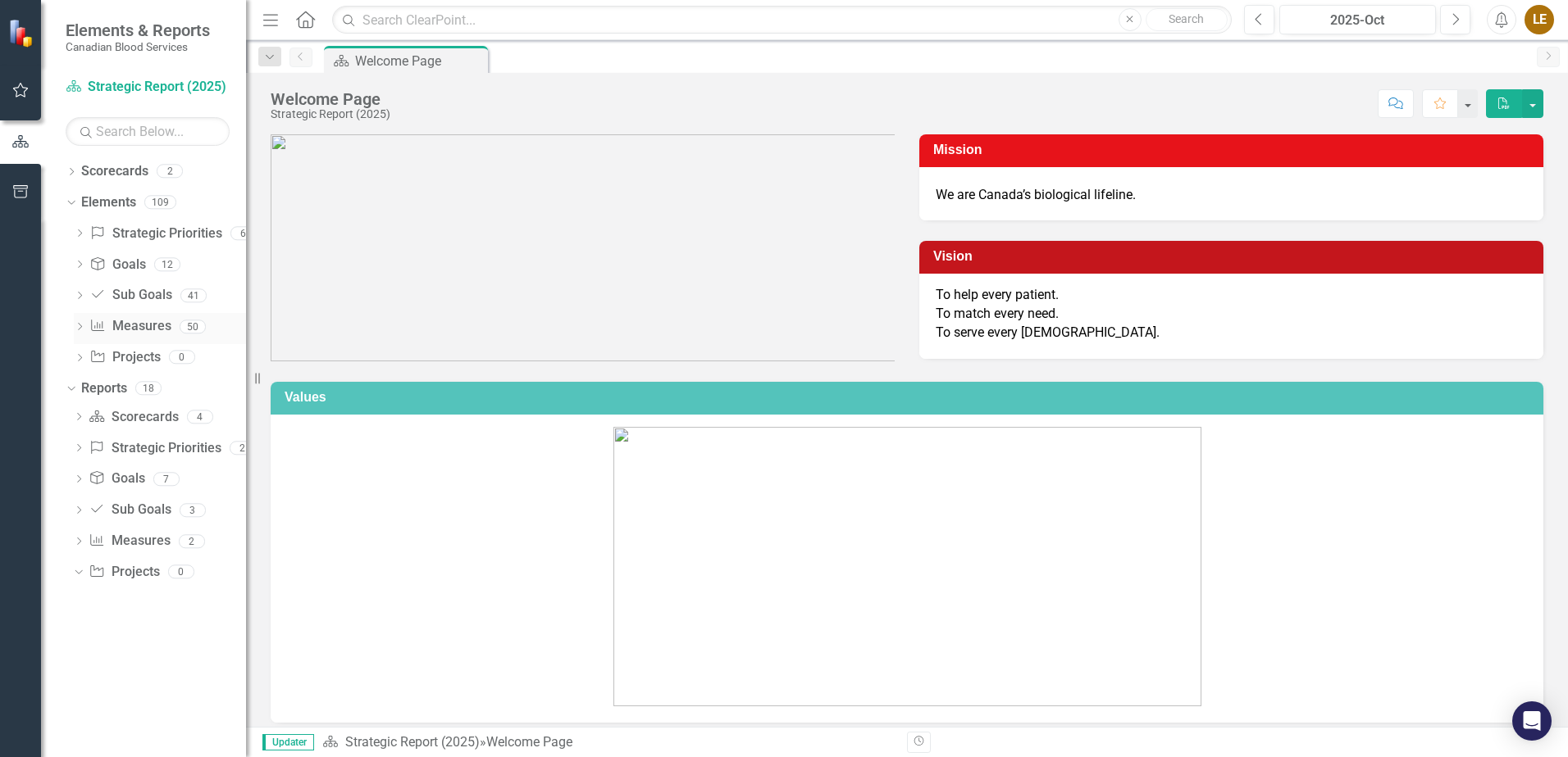
click at [74, 321] on div "Dropdown Measure Measures 50" at bounding box center [159, 328] width 172 height 31
click at [78, 326] on icon "Dropdown" at bounding box center [79, 328] width 11 height 9
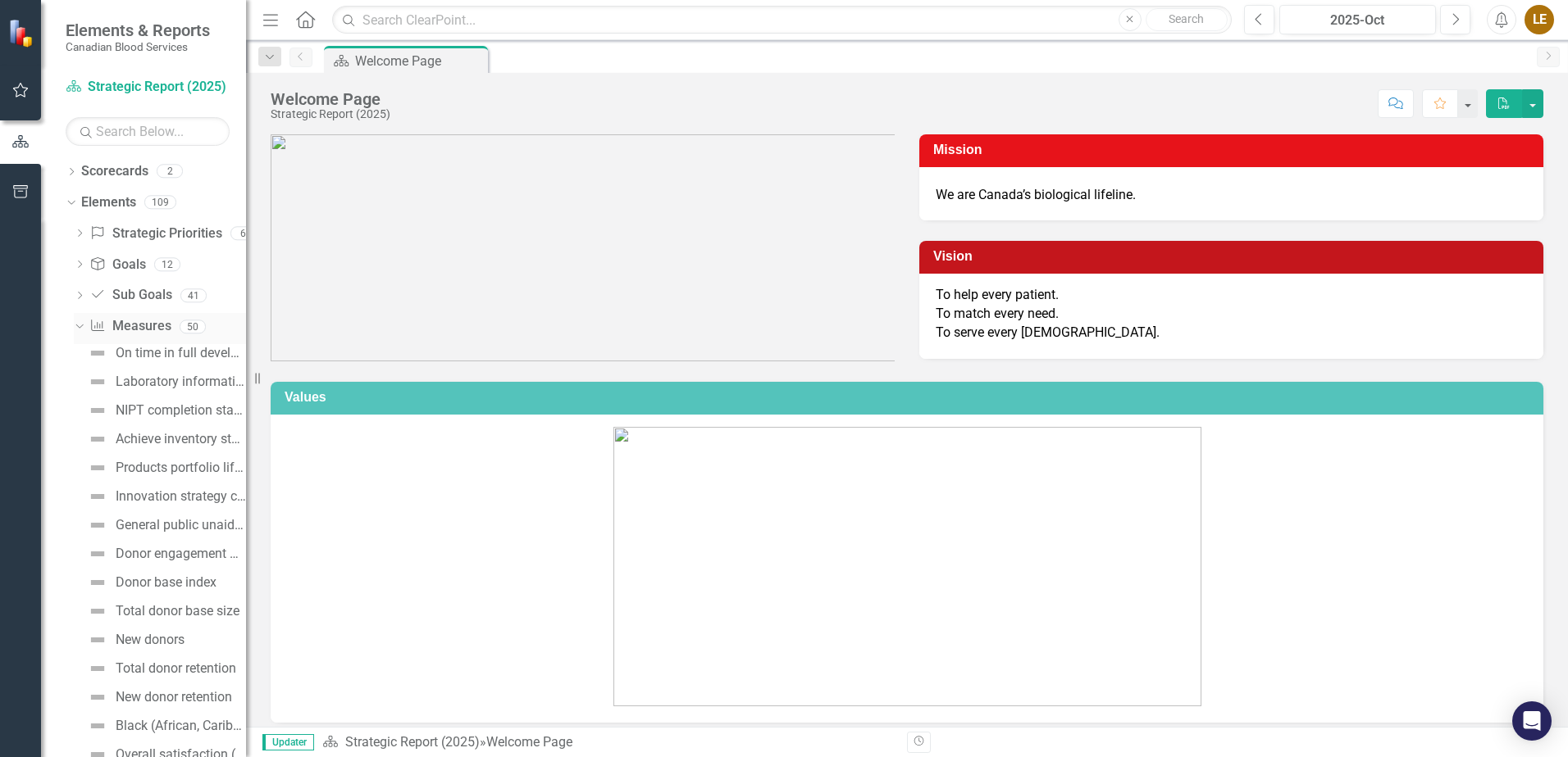
click at [78, 326] on icon "Dropdown" at bounding box center [77, 326] width 9 height 11
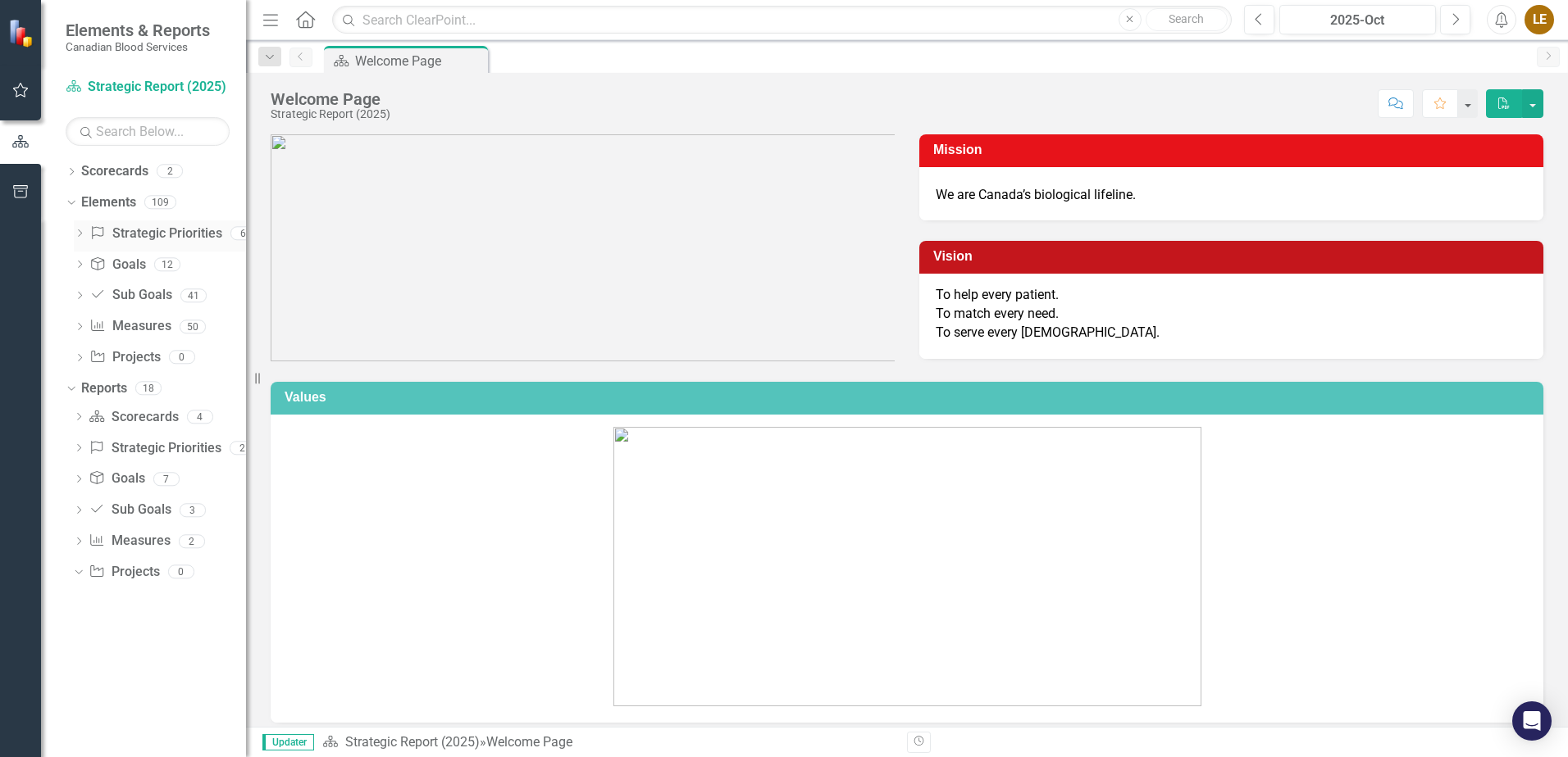
click at [76, 236] on icon "Dropdown" at bounding box center [79, 235] width 11 height 9
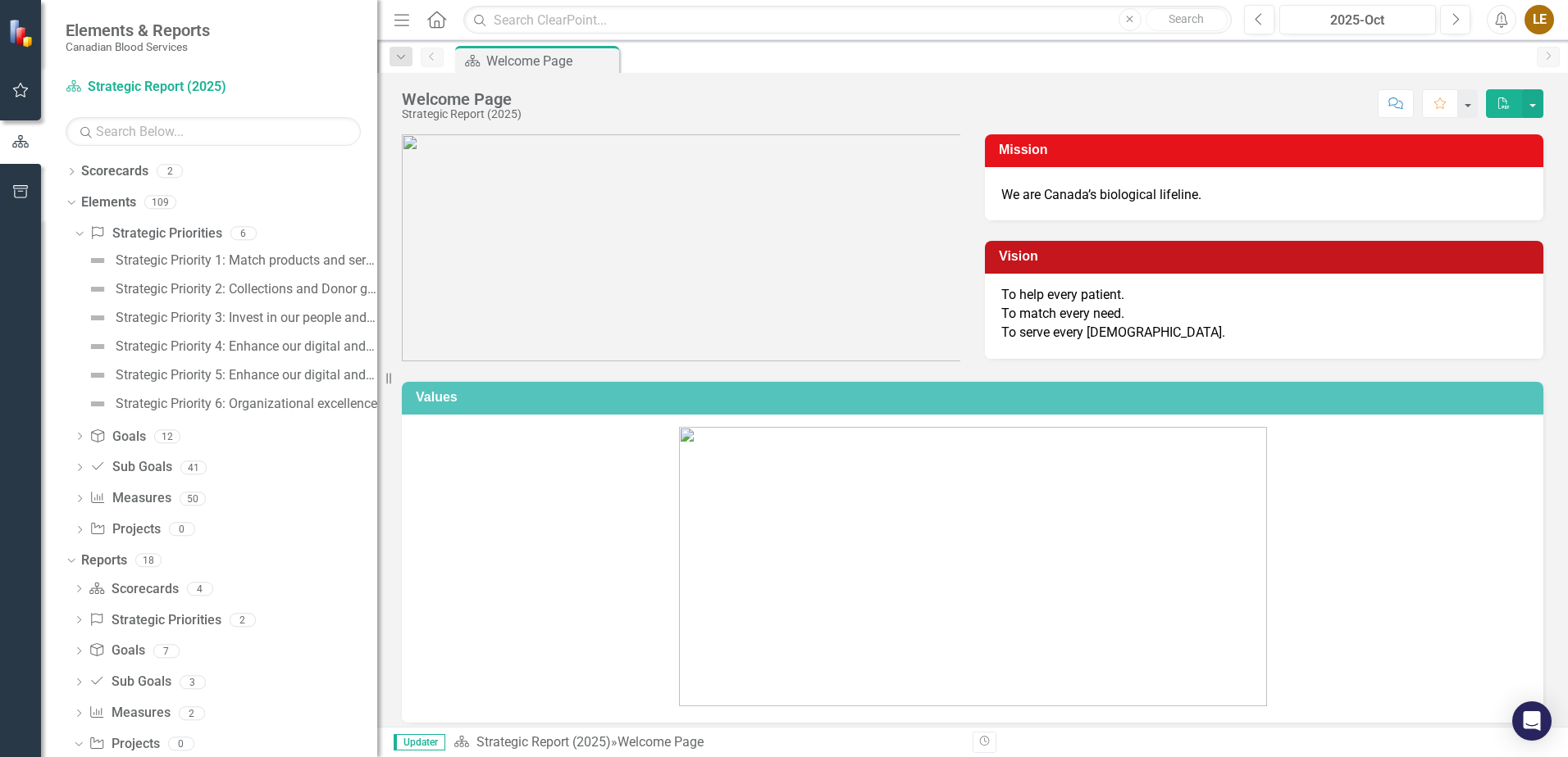
drag, startPoint x: 249, startPoint y: 564, endPoint x: 378, endPoint y: 607, distance: 136.0
click at [378, 607] on div "Resize" at bounding box center [383, 378] width 13 height 757
click at [75, 231] on icon "Dropdown" at bounding box center [77, 232] width 9 height 11
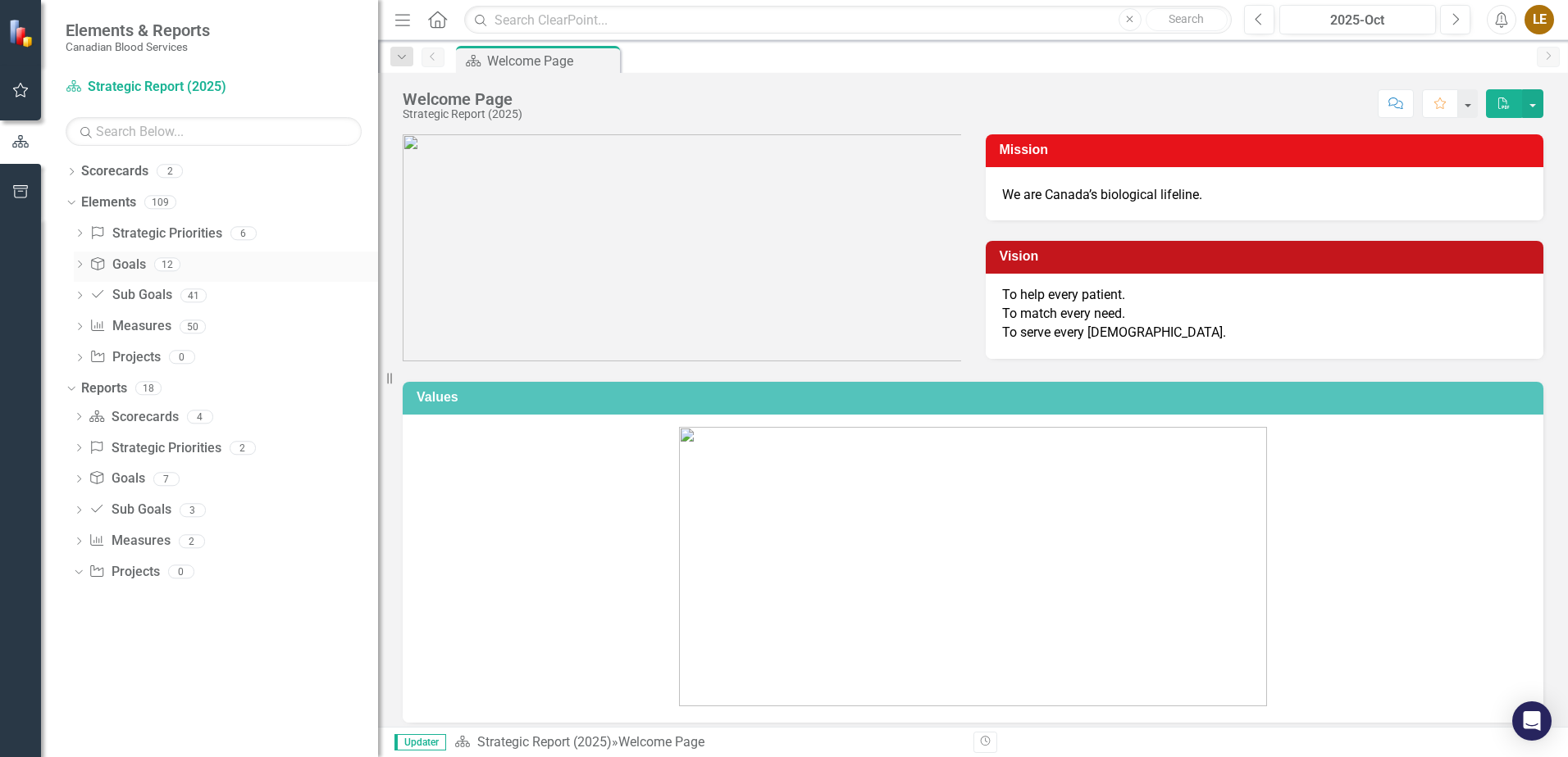
click at [83, 268] on icon "Dropdown" at bounding box center [79, 266] width 11 height 9
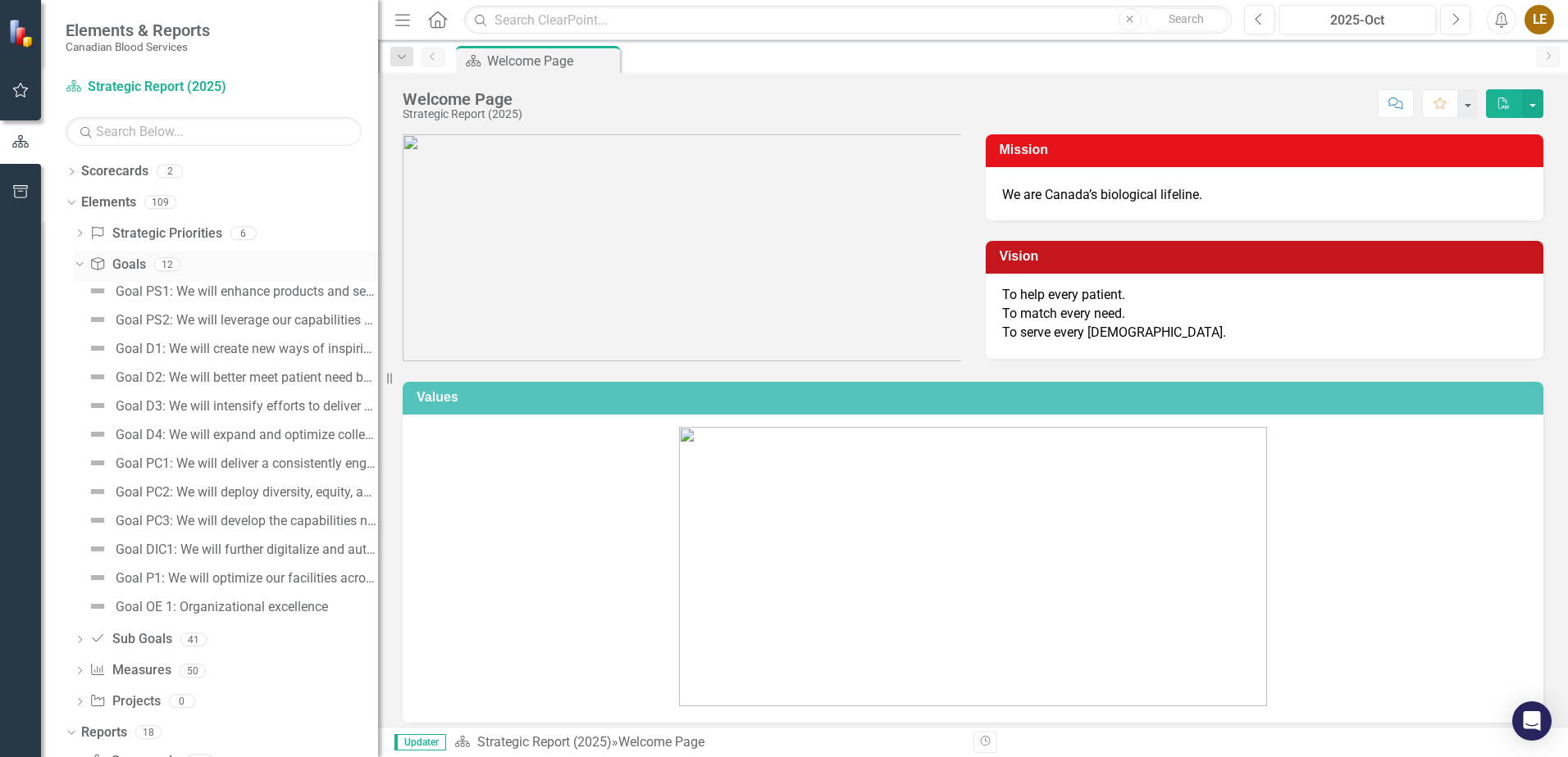
click at [83, 268] on div "Dropdown" at bounding box center [76, 264] width 14 height 11
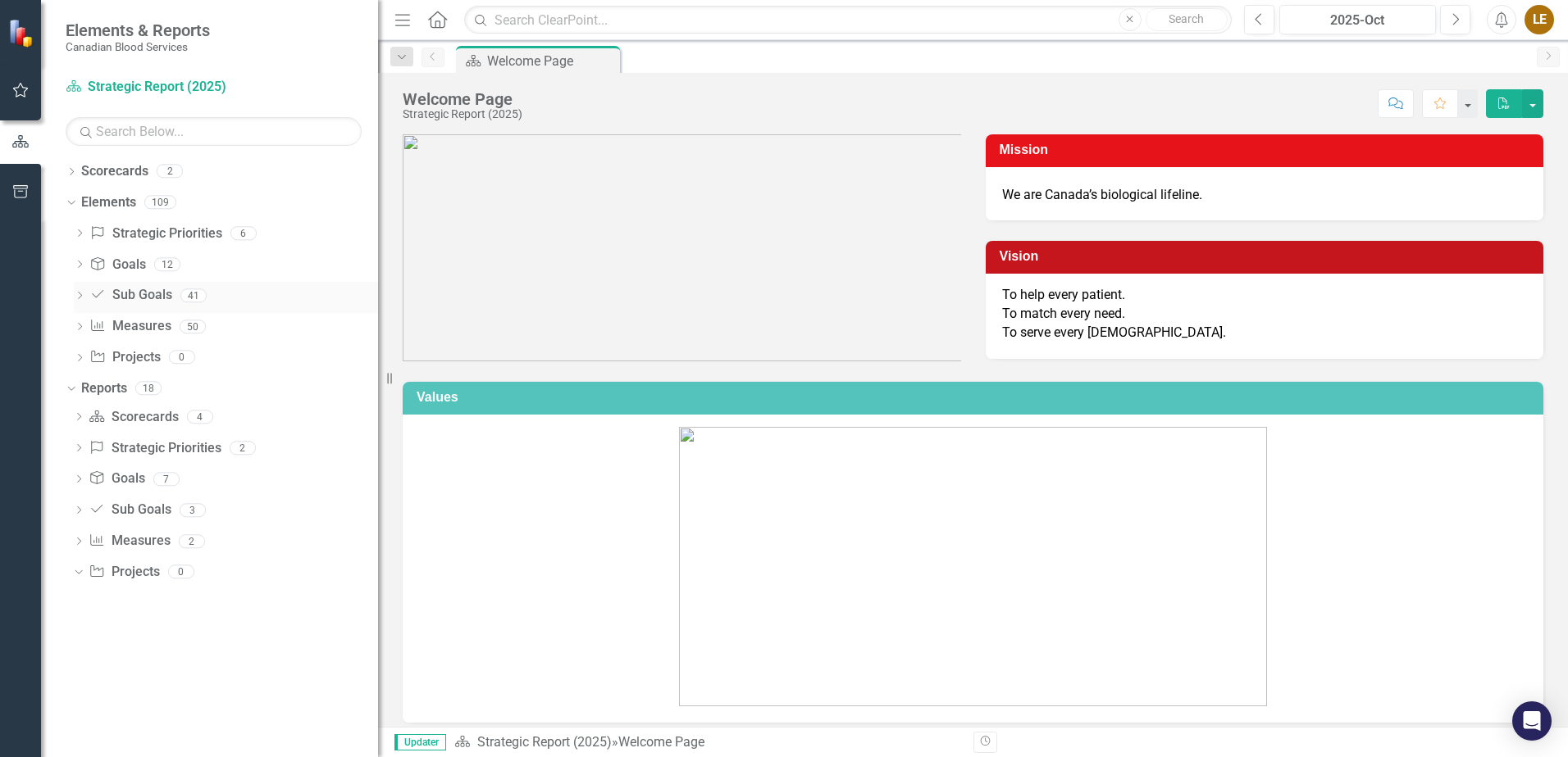
click at [83, 297] on icon "Dropdown" at bounding box center [79, 298] width 11 height 9
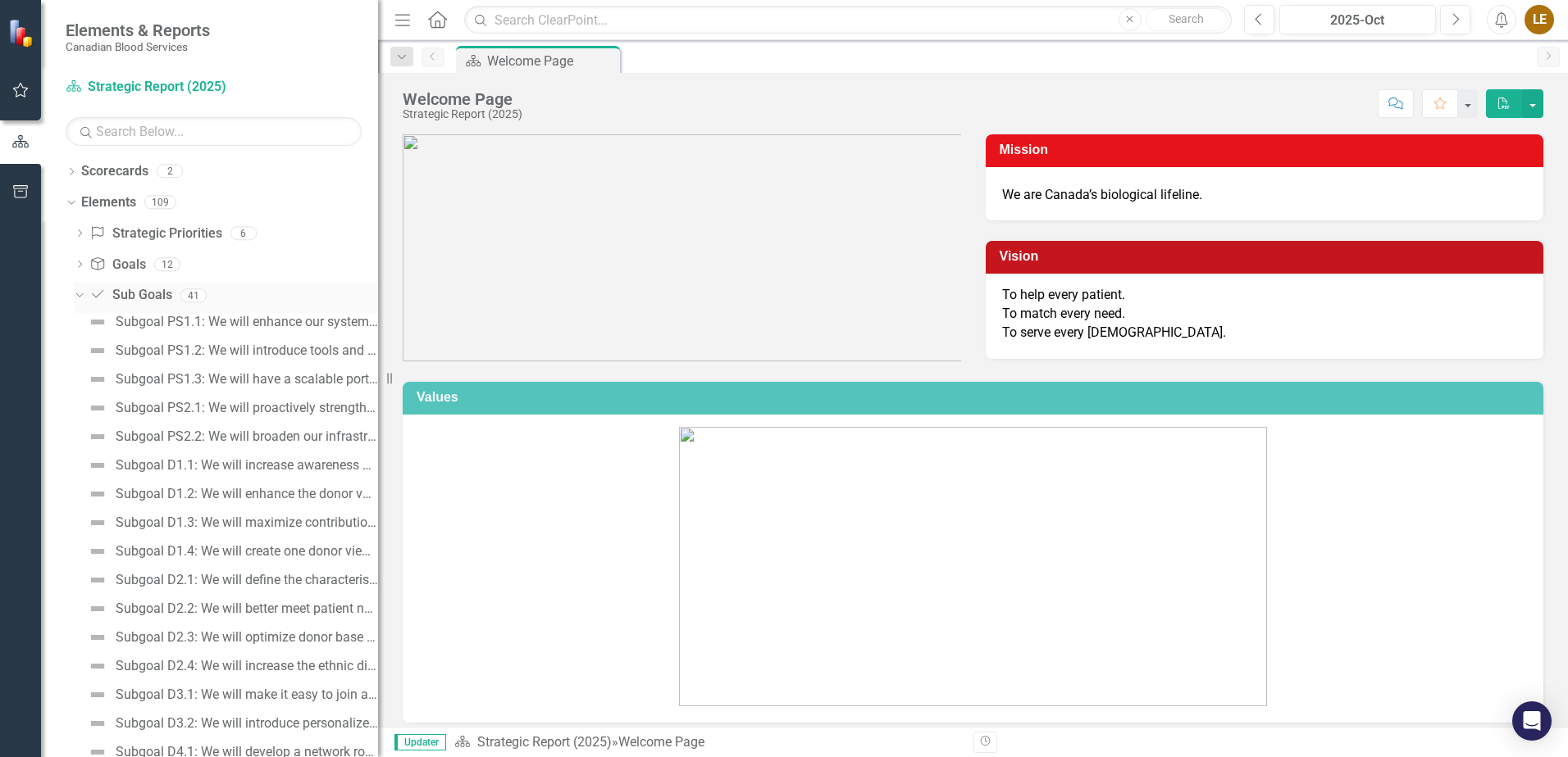
click at [83, 297] on div "Dropdown" at bounding box center [76, 295] width 14 height 11
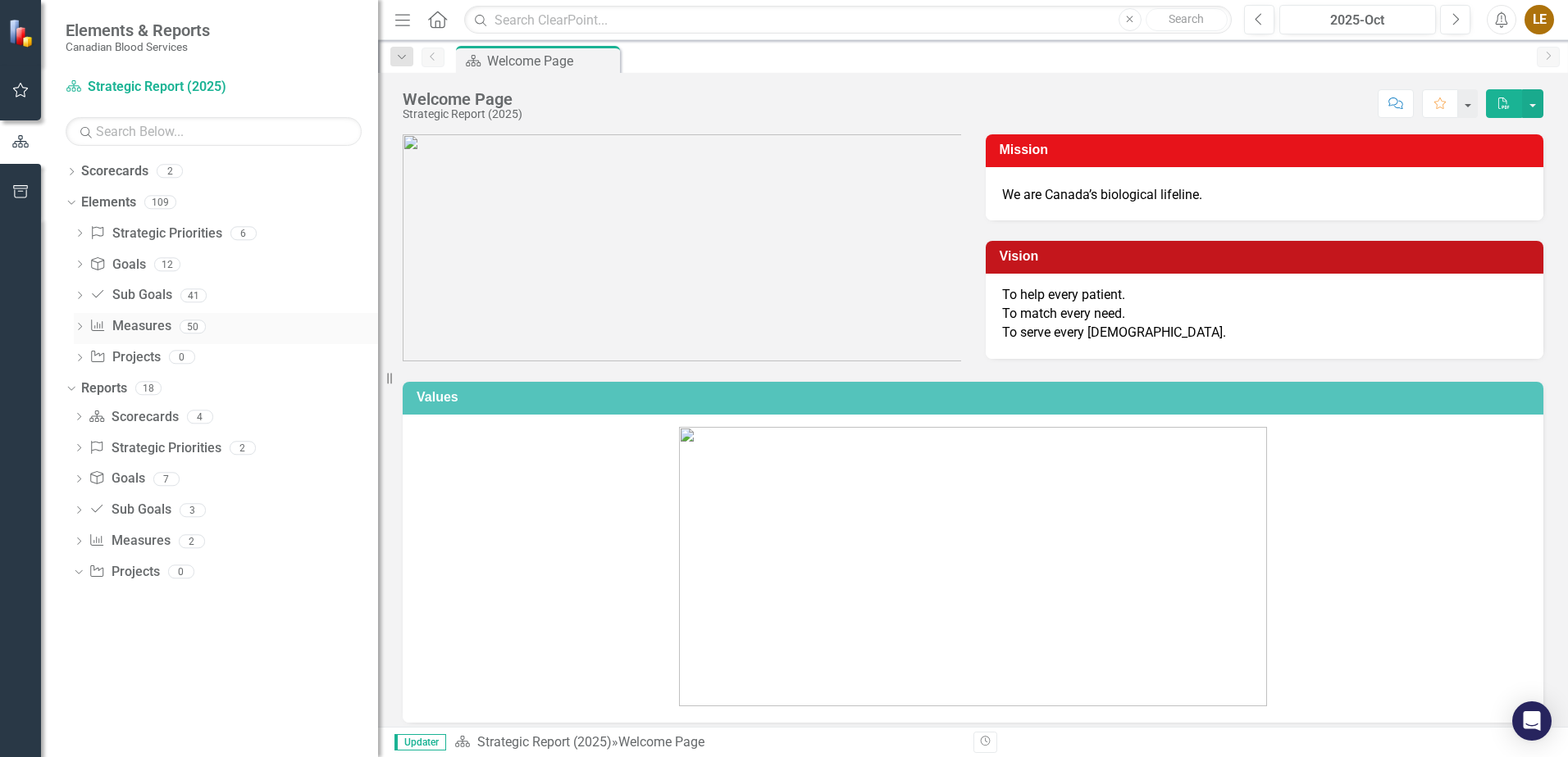
click at [80, 325] on icon at bounding box center [80, 326] width 4 height 7
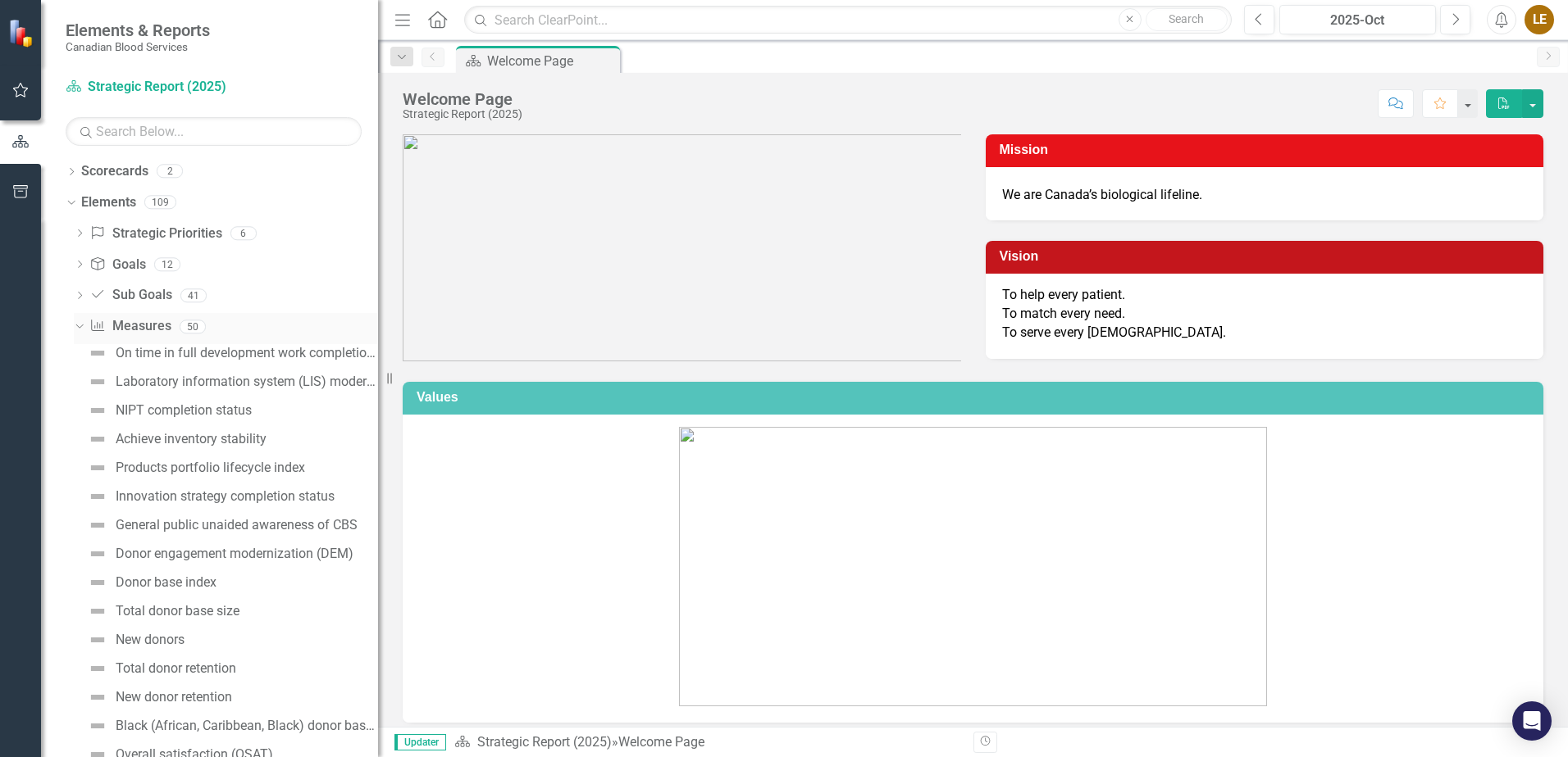
click at [80, 325] on icon "Dropdown" at bounding box center [77, 326] width 9 height 11
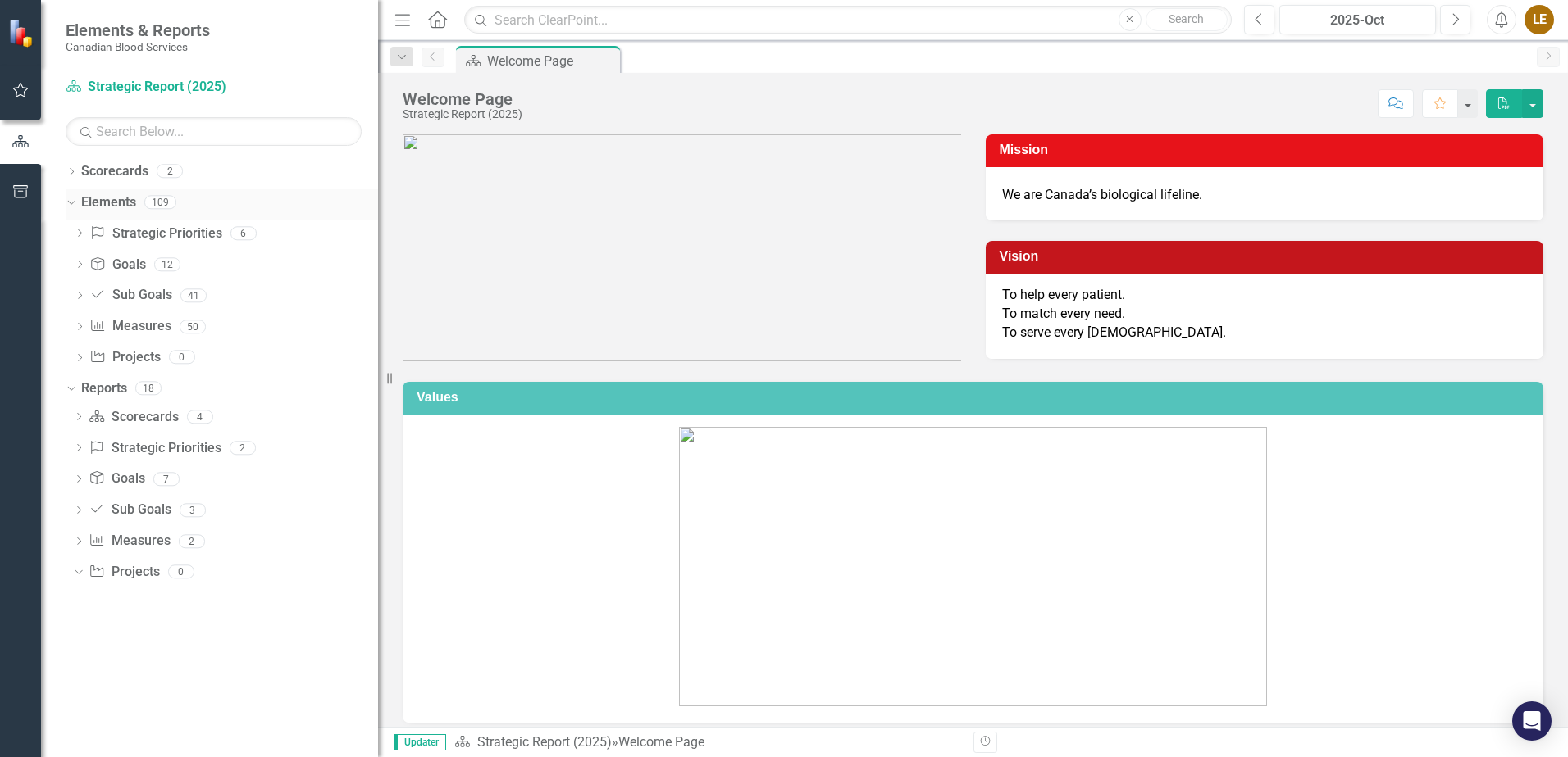
click at [74, 205] on icon "Dropdown" at bounding box center [70, 202] width 9 height 11
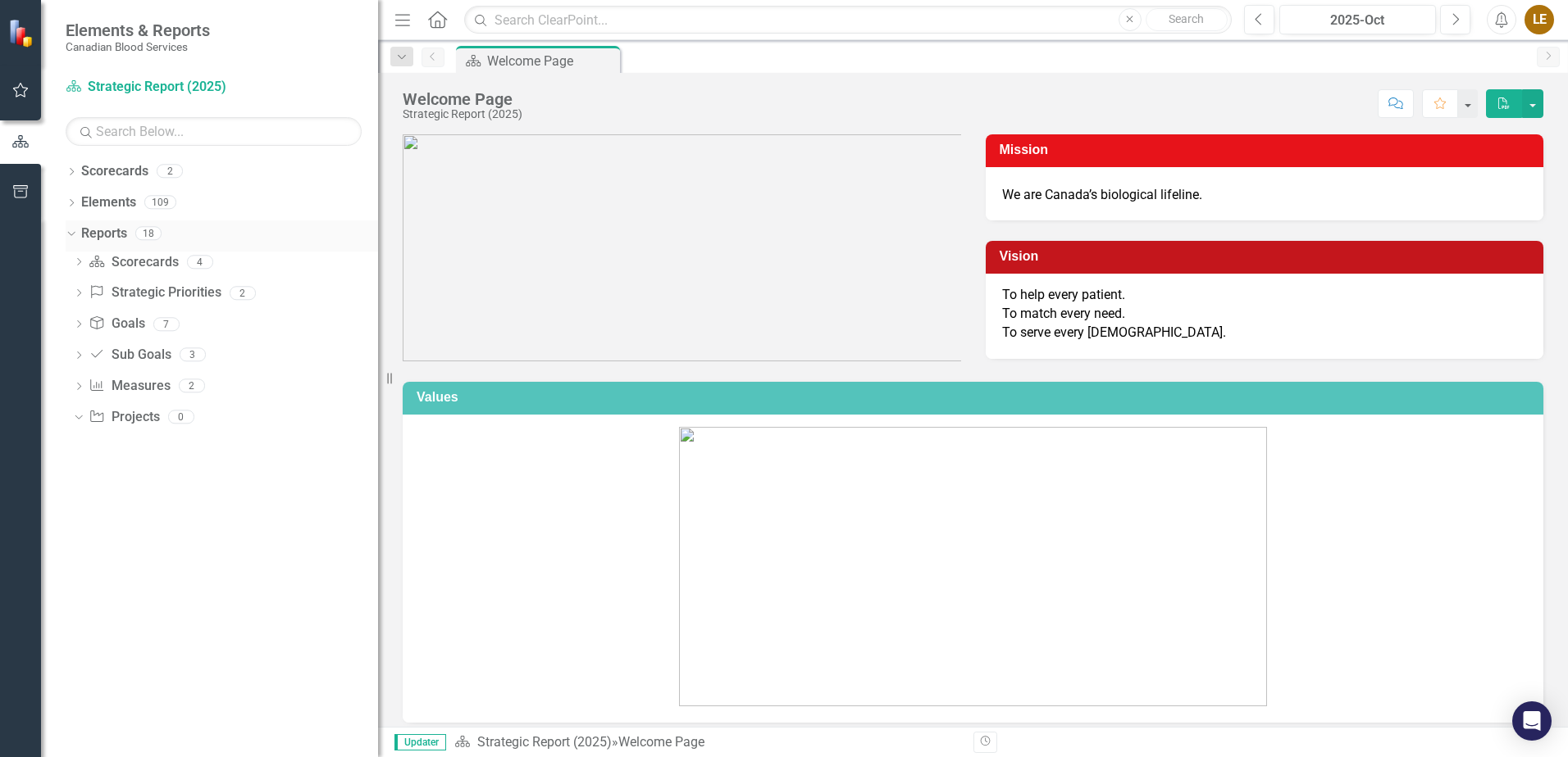
click at [69, 233] on icon at bounding box center [71, 233] width 7 height 4
click at [22, 190] on icon "button" at bounding box center [20, 192] width 18 height 13
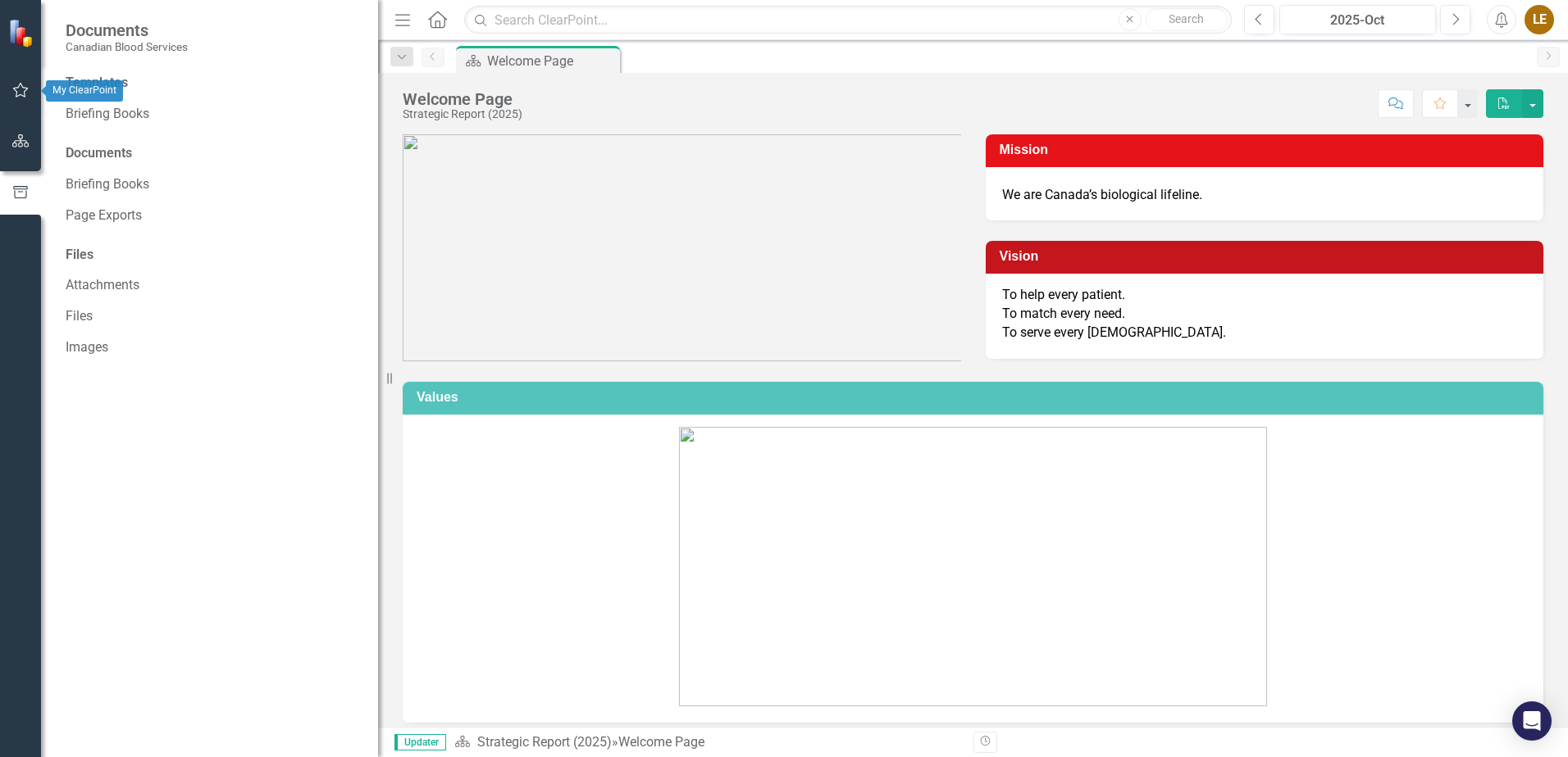
click at [34, 86] on button "button" at bounding box center [21, 90] width 37 height 34
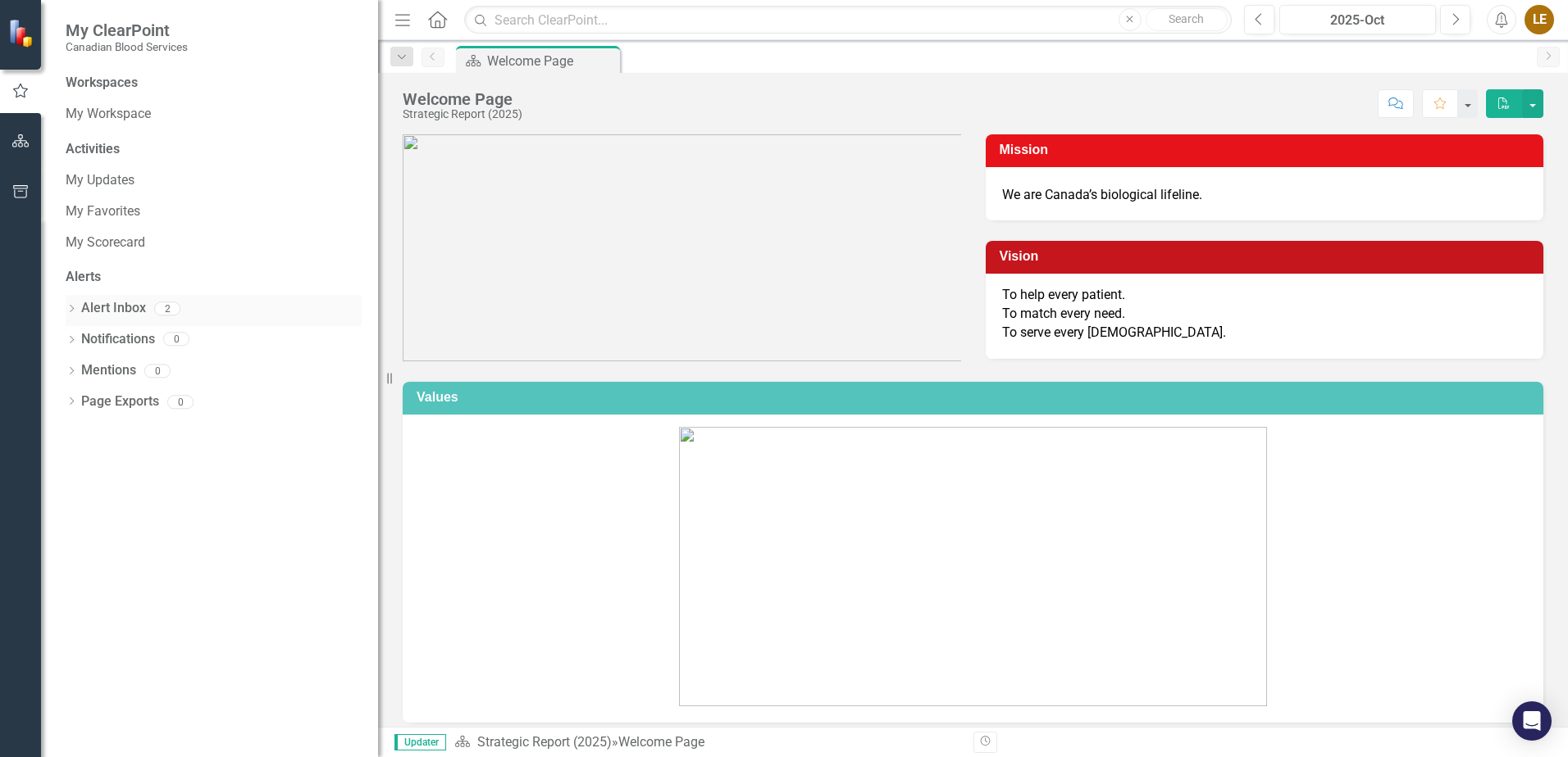
click at [74, 309] on icon "Dropdown" at bounding box center [72, 311] width 11 height 9
click at [74, 309] on icon "Dropdown" at bounding box center [70, 308] width 9 height 11
click at [87, 108] on link "My Workspace" at bounding box center [214, 114] width 296 height 19
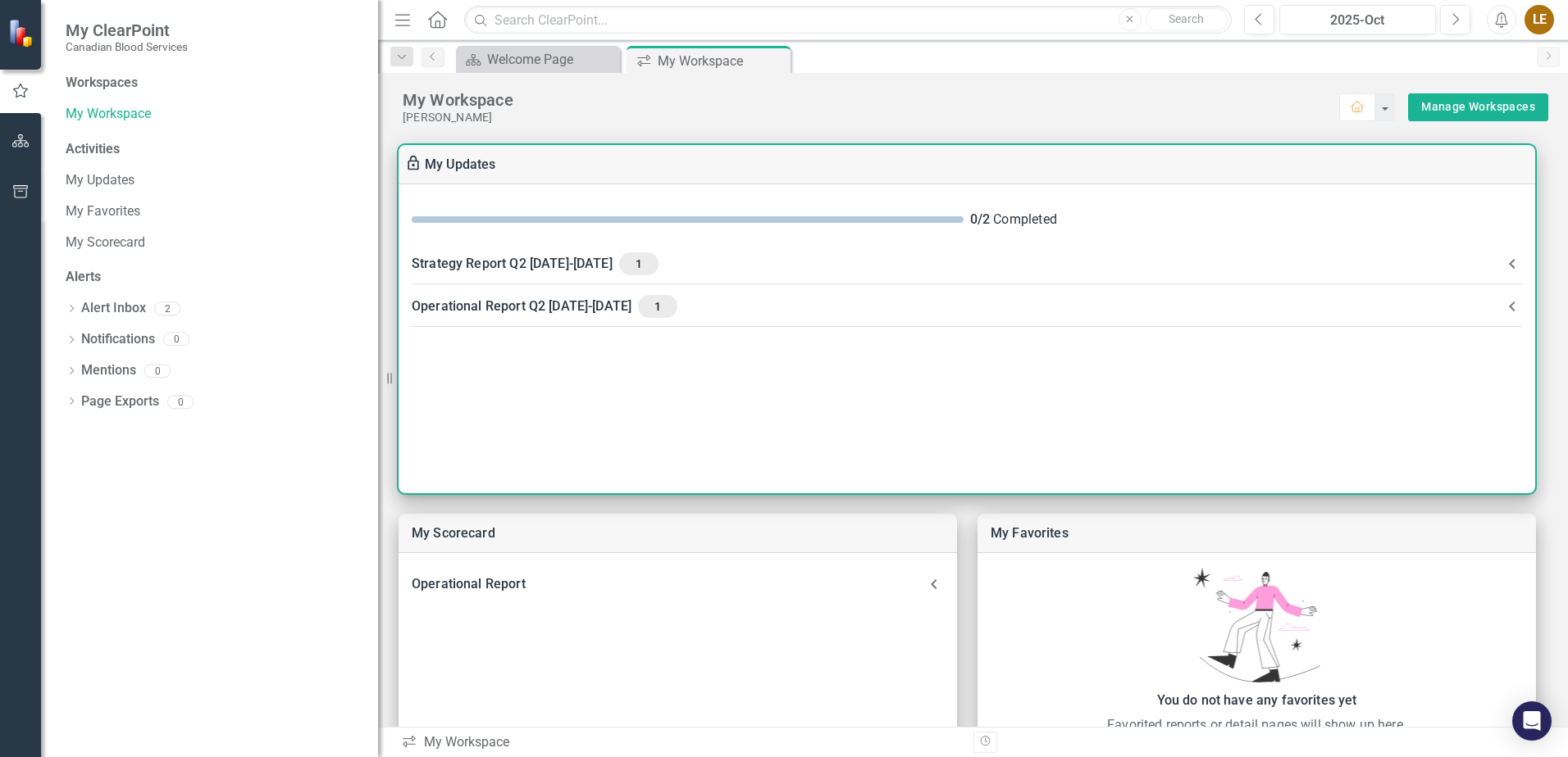
click at [505, 310] on div "Operational Report Q2 [DATE]-[DATE] 1" at bounding box center [957, 306] width 1091 height 23
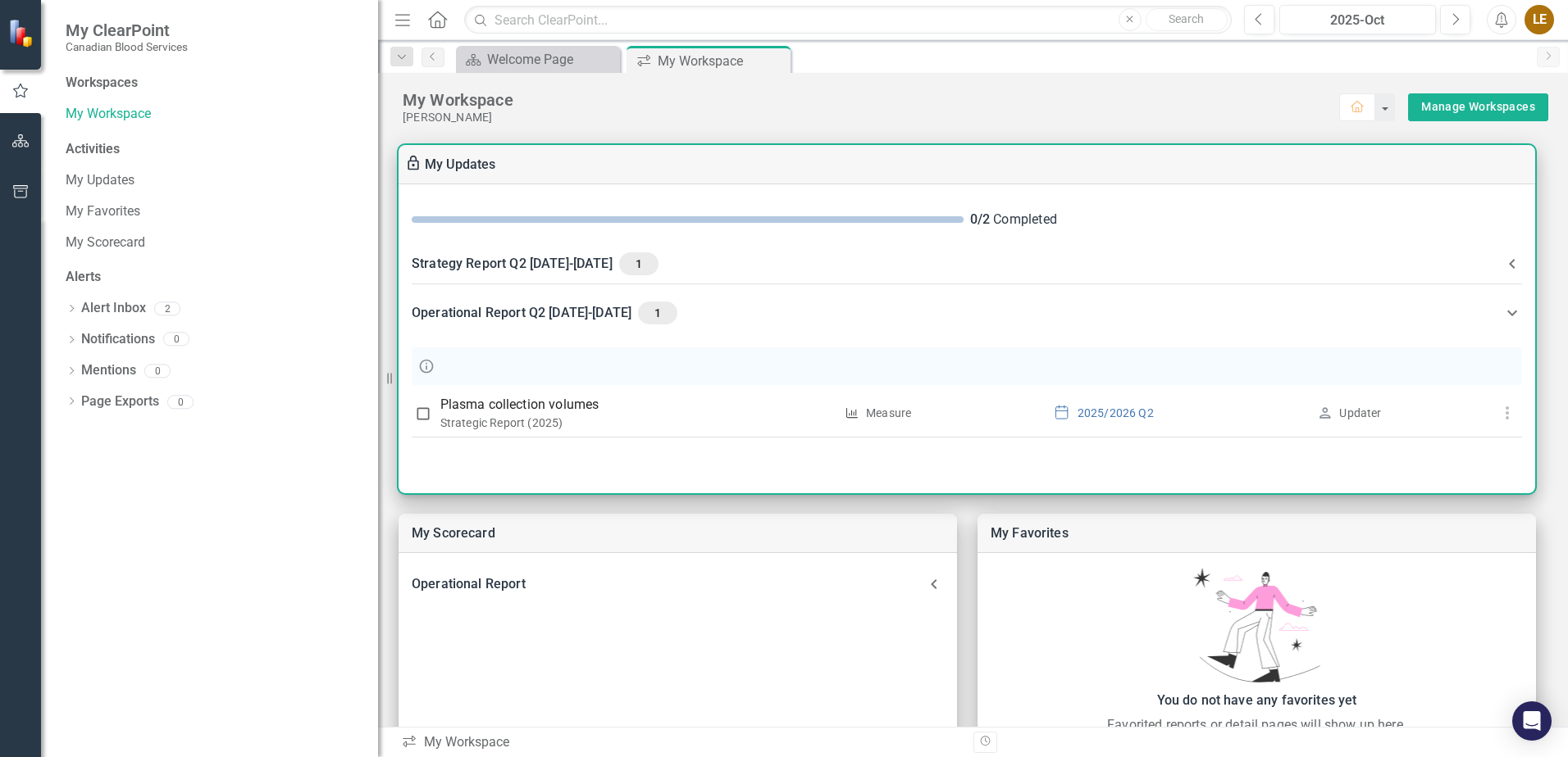
click at [447, 318] on div "Operational Report Q2 [DATE]-[DATE] 1" at bounding box center [957, 312] width 1091 height 23
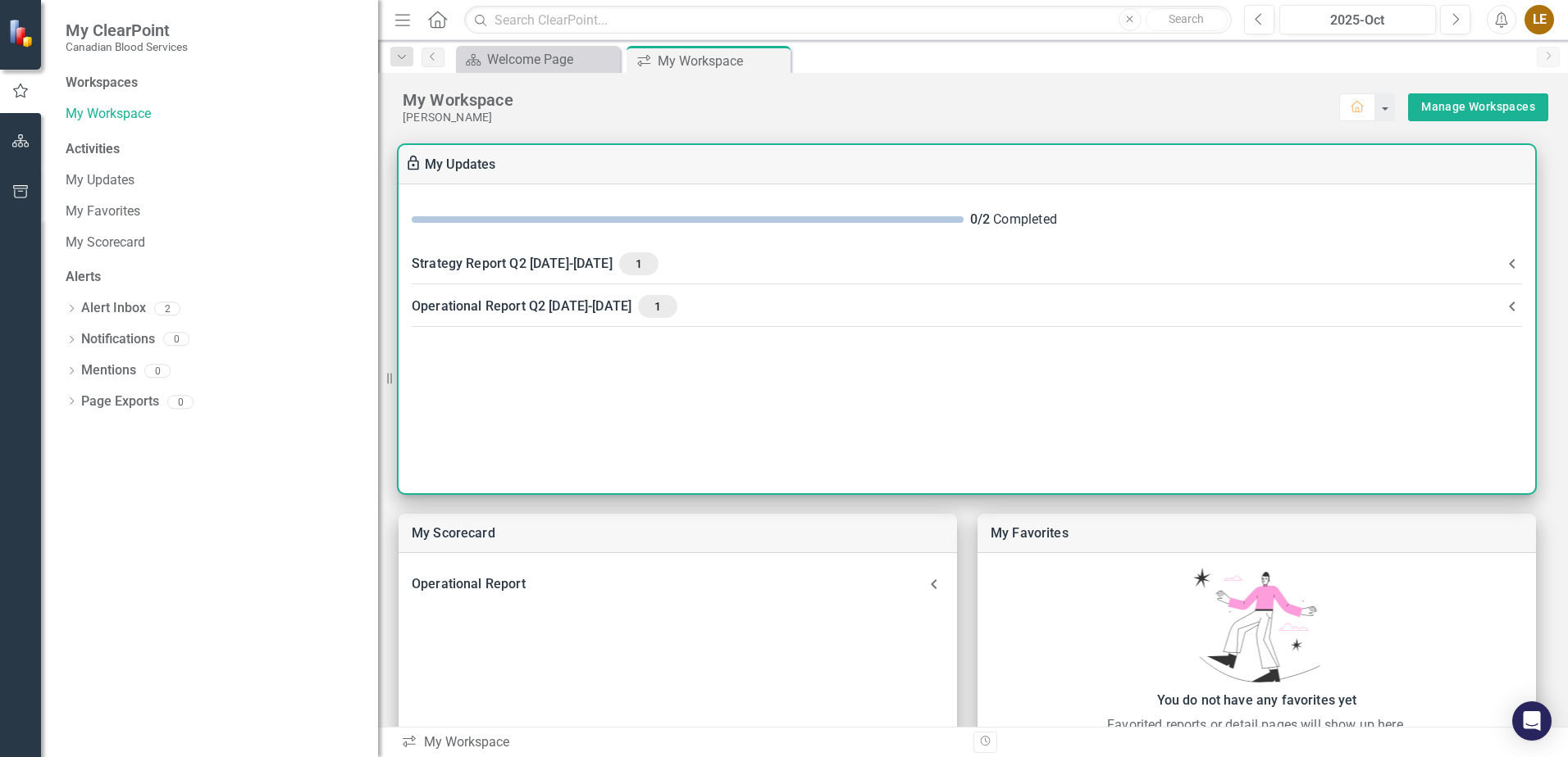
click at [447, 318] on 2025-2026-header "Operational Report Q2 [DATE]-[DATE] 1" at bounding box center [966, 307] width 1136 height 43
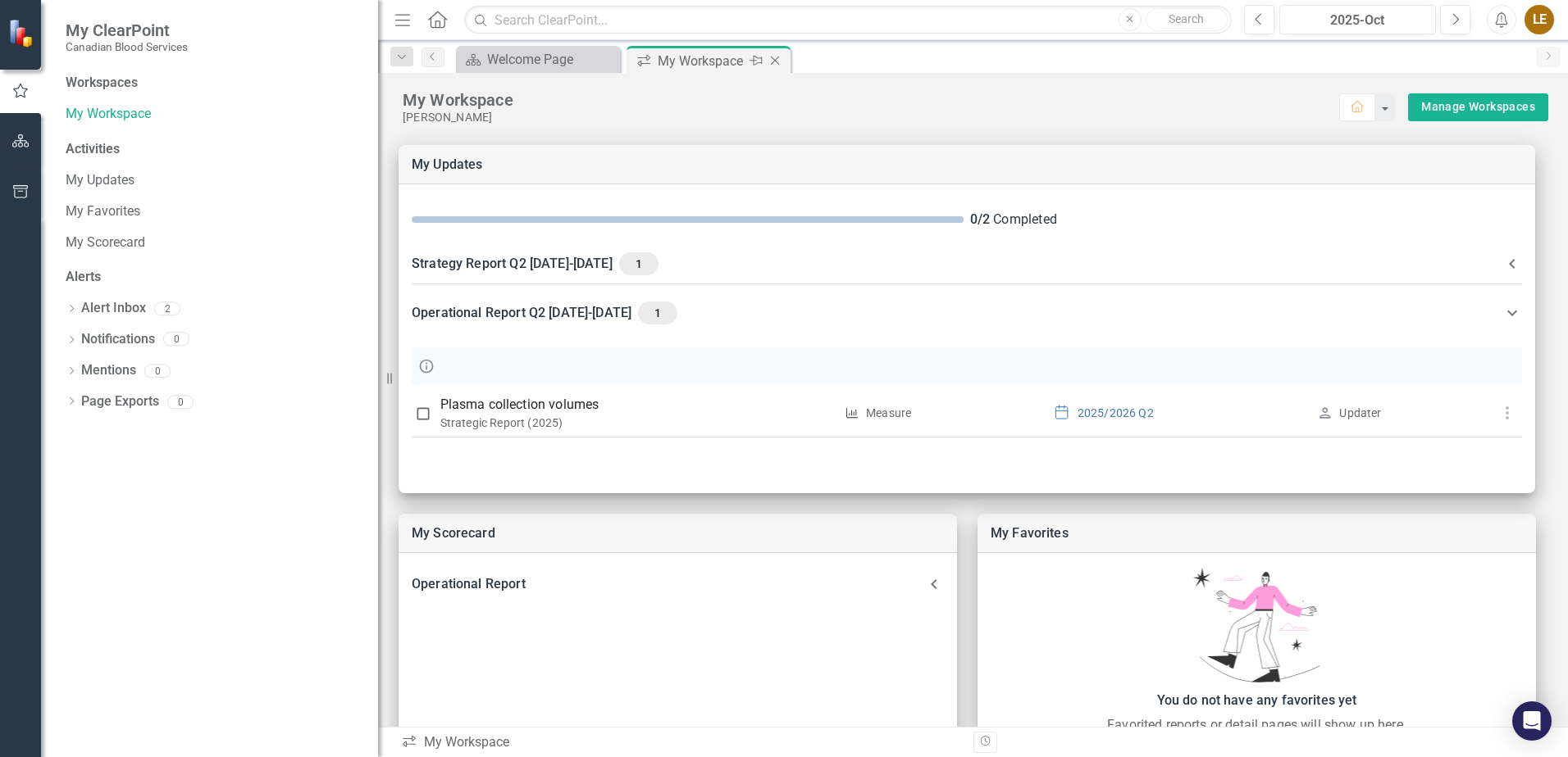
click at [697, 56] on div "My Workspace" at bounding box center [702, 61] width 87 height 20
click at [971, 52] on div "Scorecard Welcome Page Close icon.workspace My Workspace Pin Close" at bounding box center [990, 59] width 1076 height 26
click at [460, 582] on div "Operational Report" at bounding box center [667, 584] width 513 height 23
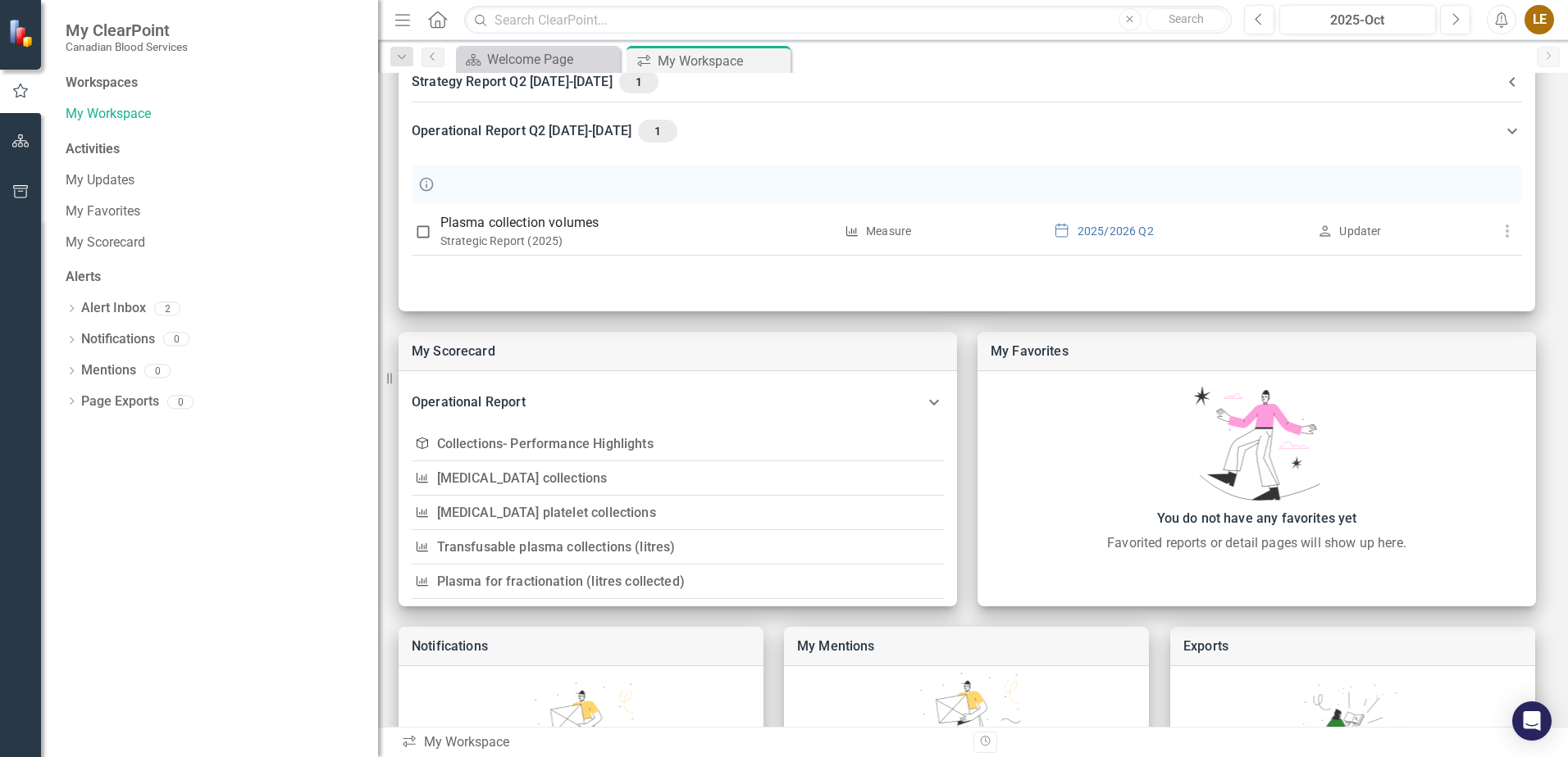
scroll to position [195, 0]
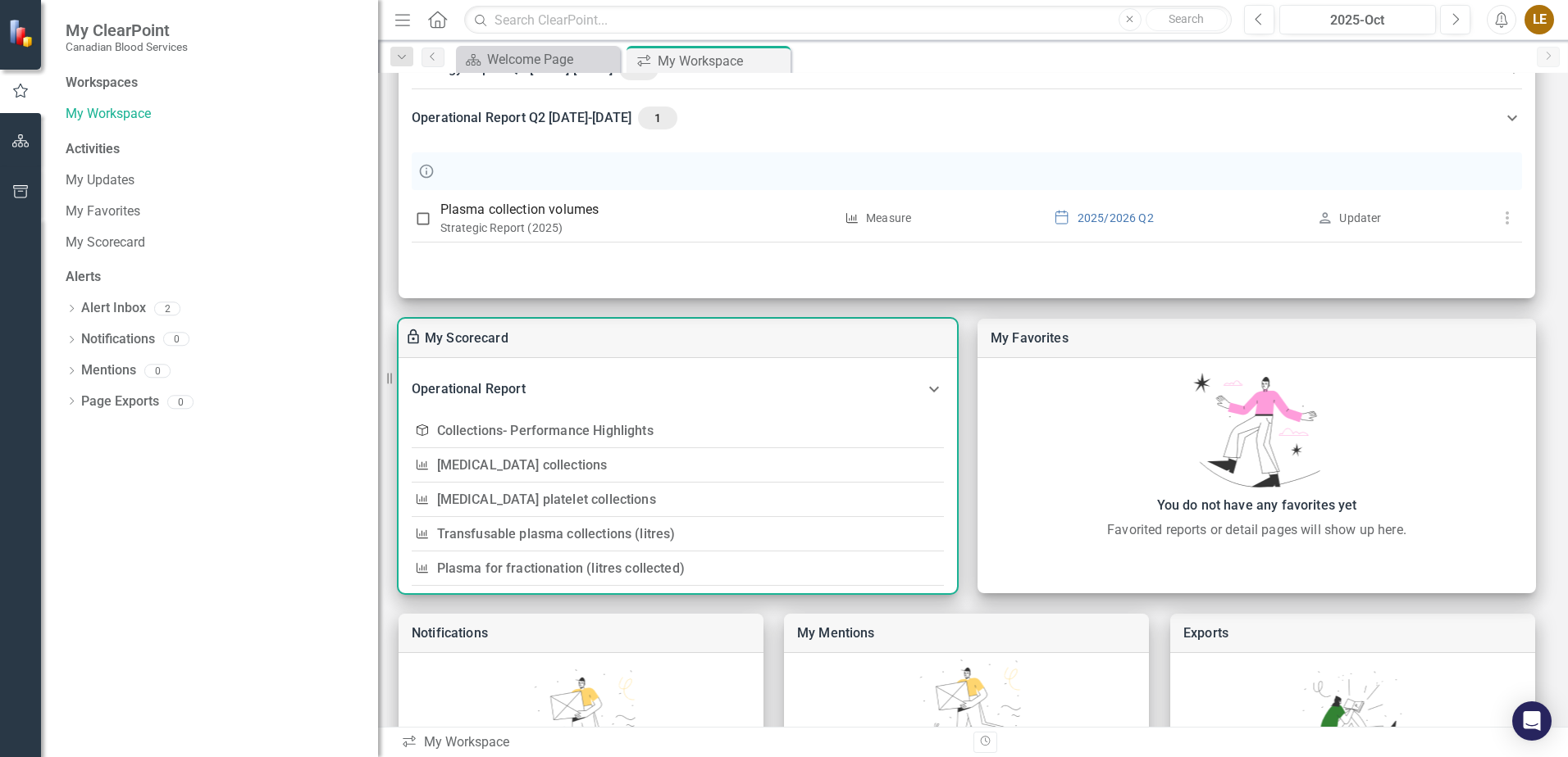
click at [581, 528] on link "Transfusable plasma collections (litres)" at bounding box center [556, 534] width 238 height 16
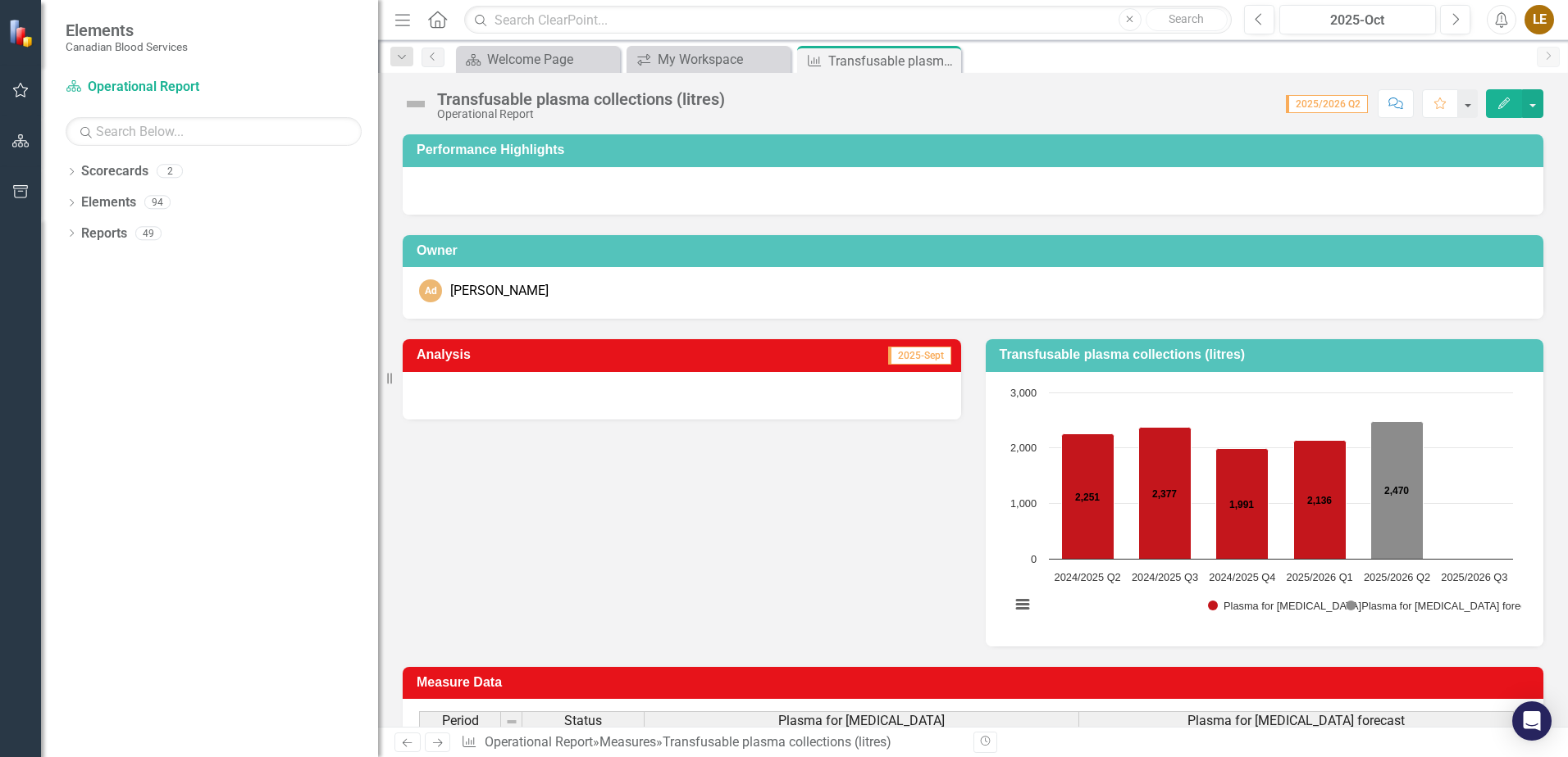
click at [1102, 355] on h3 "Transfusable plasma collections (litres)" at bounding box center [1267, 355] width 536 height 15
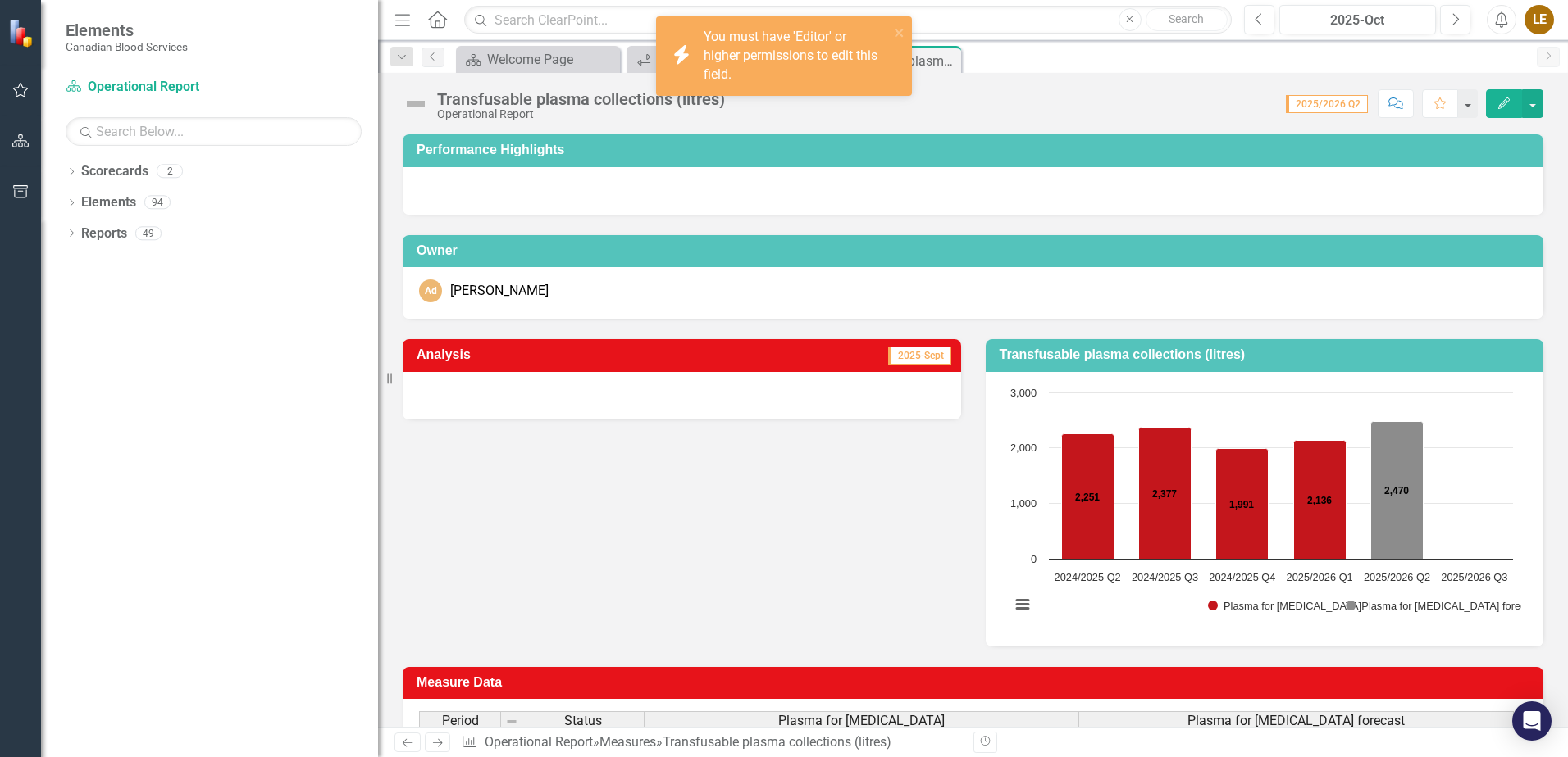
click at [1102, 355] on h3 "Transfusable plasma collections (litres)" at bounding box center [1267, 355] width 536 height 15
click at [894, 580] on div "Analysis 2025-Sept Transfusable plasma collections (litres) Chart Bar chart wit…" at bounding box center [972, 483] width 1165 height 328
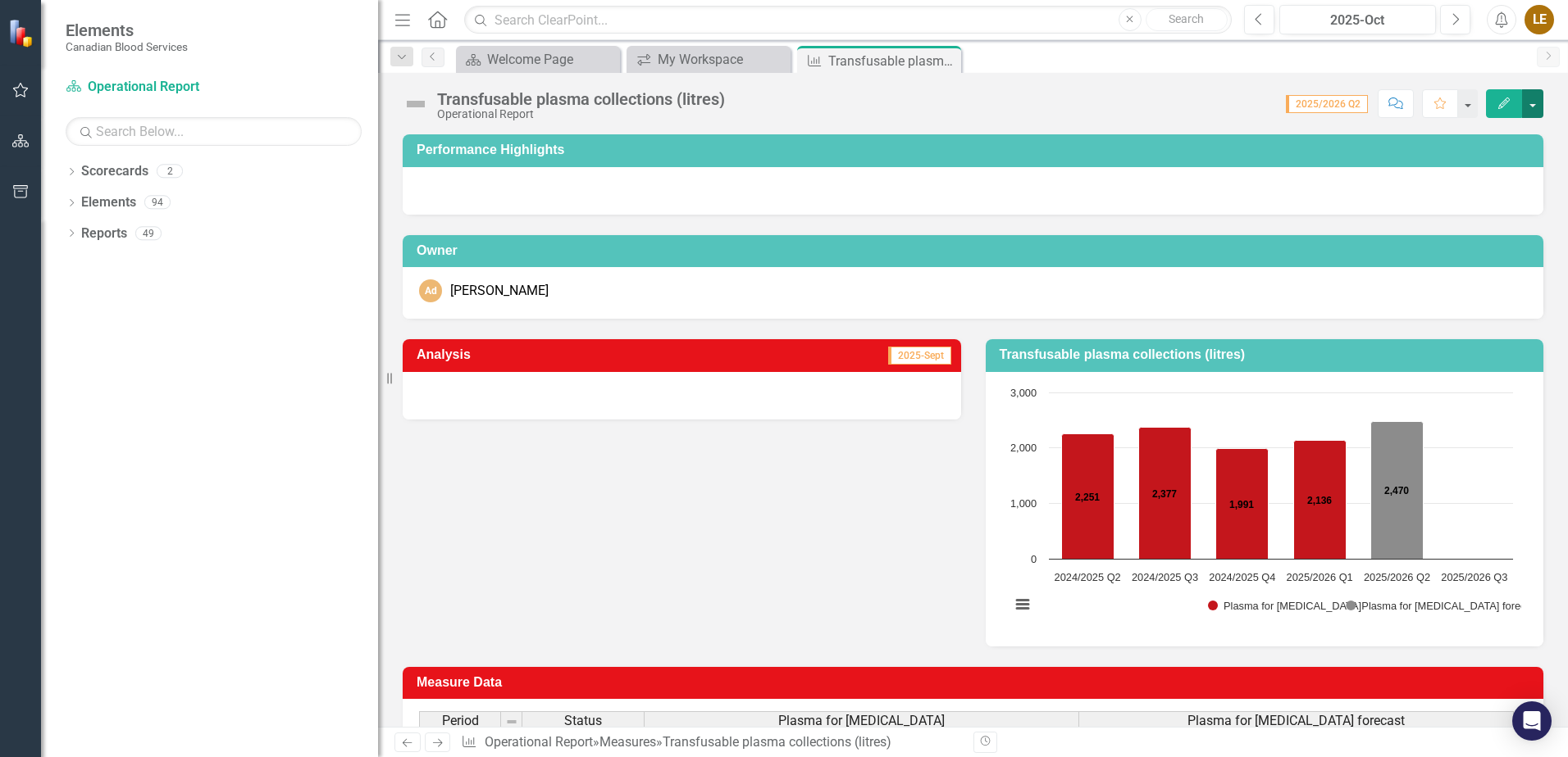
click at [1534, 104] on button "button" at bounding box center [1533, 103] width 21 height 29
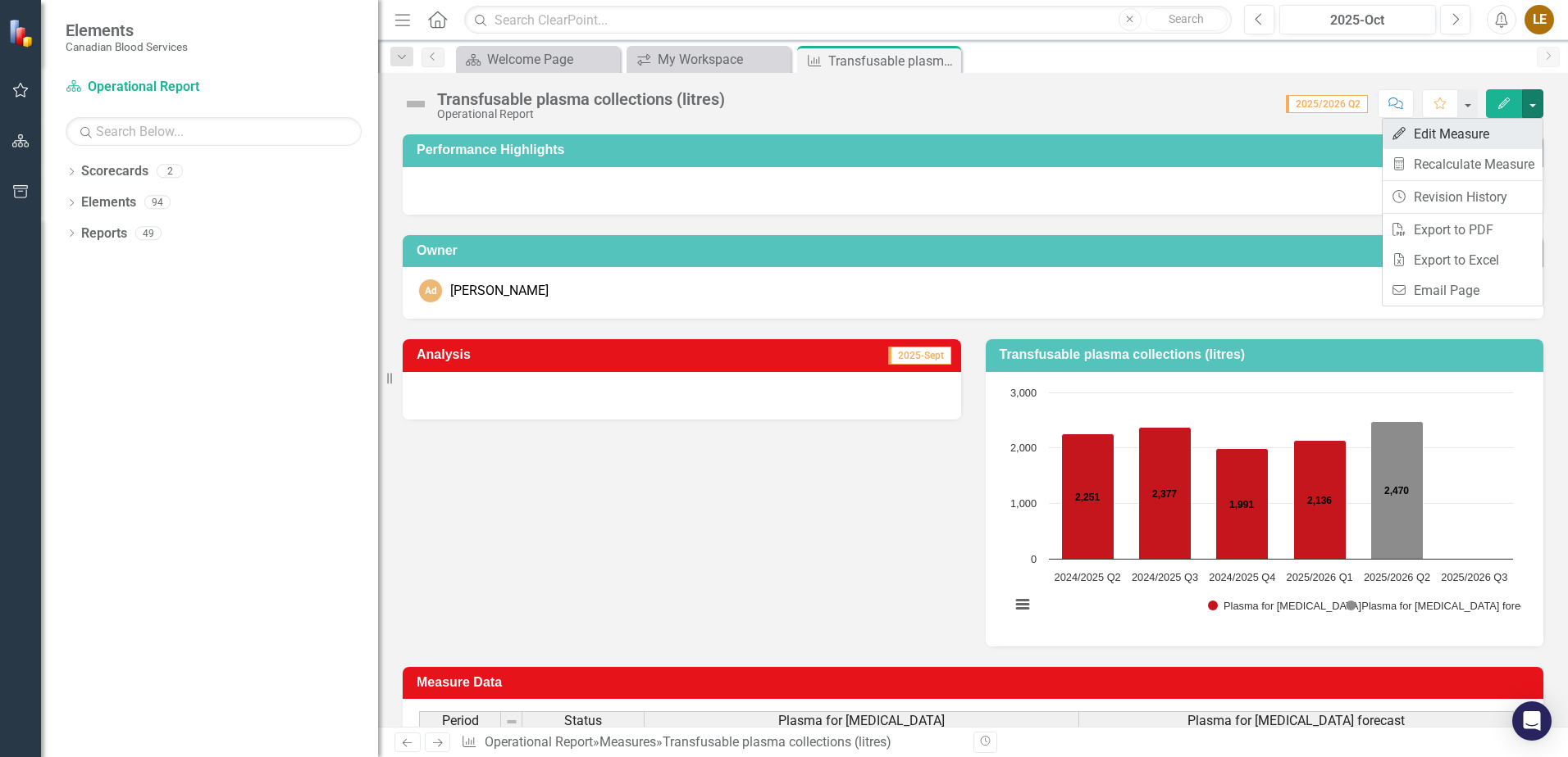
click at [1458, 135] on link "Edit Edit Measure" at bounding box center [1463, 134] width 160 height 31
